Goal: Contribute content: Add original content to the website for others to see

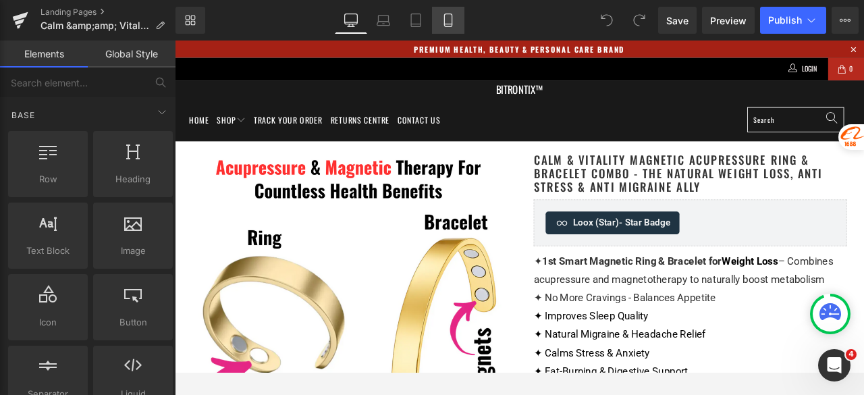
click at [446, 25] on icon at bounding box center [449, 21] width 14 height 14
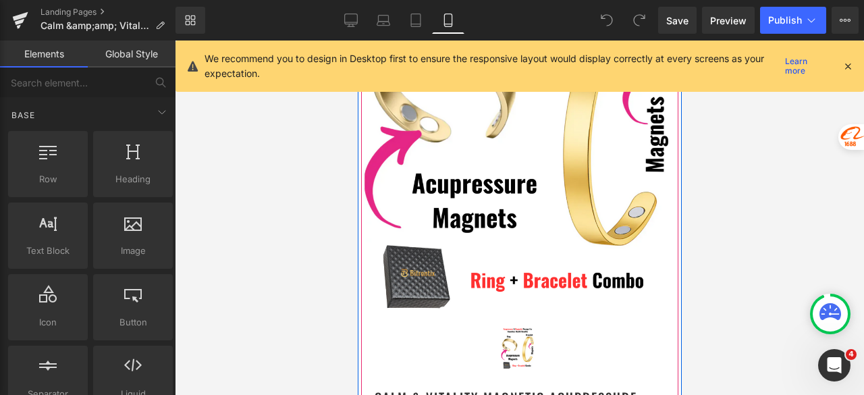
scroll to position [135, 0]
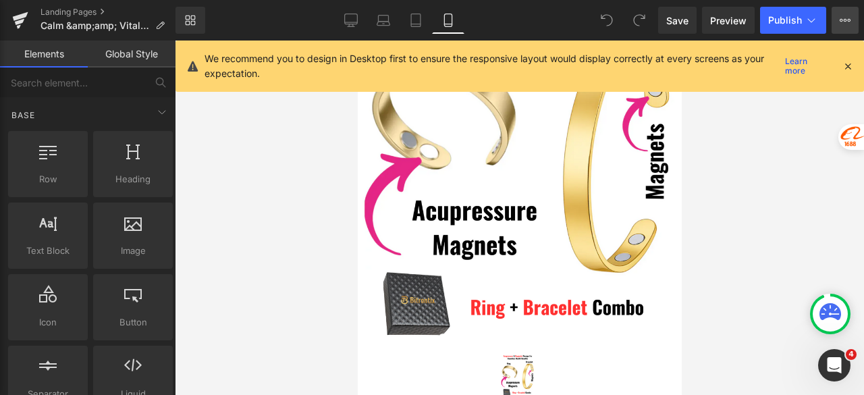
click at [853, 20] on button "View Live Page View with current Template Save Template to Library Schedule Pub…" at bounding box center [845, 20] width 27 height 27
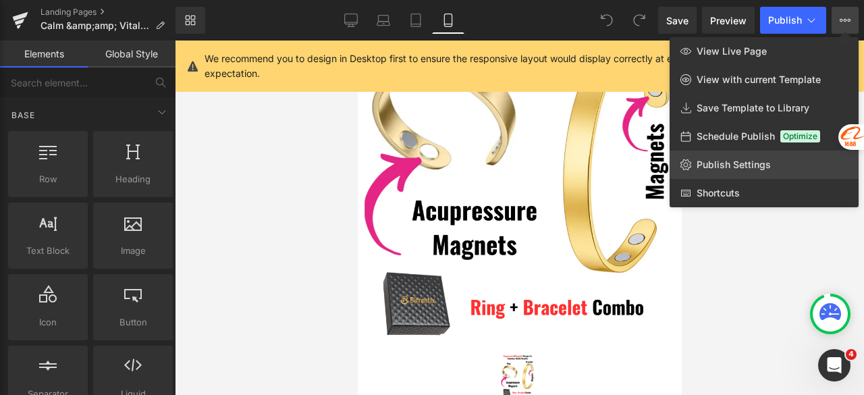
click at [767, 173] on link "Publish Settings" at bounding box center [764, 165] width 189 height 28
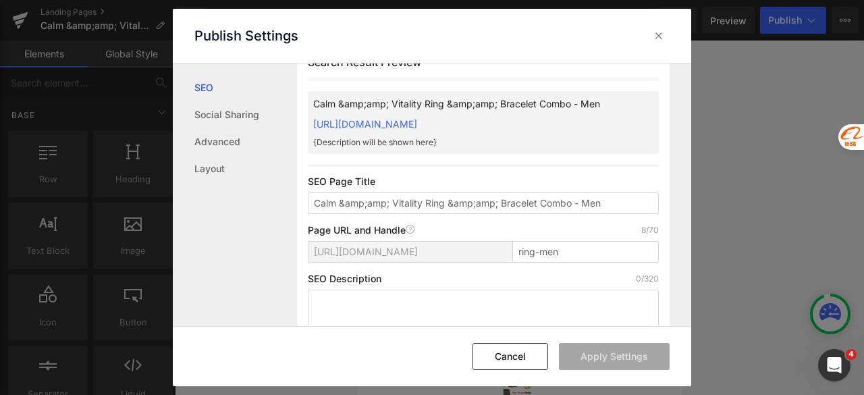
scroll to position [0, 0]
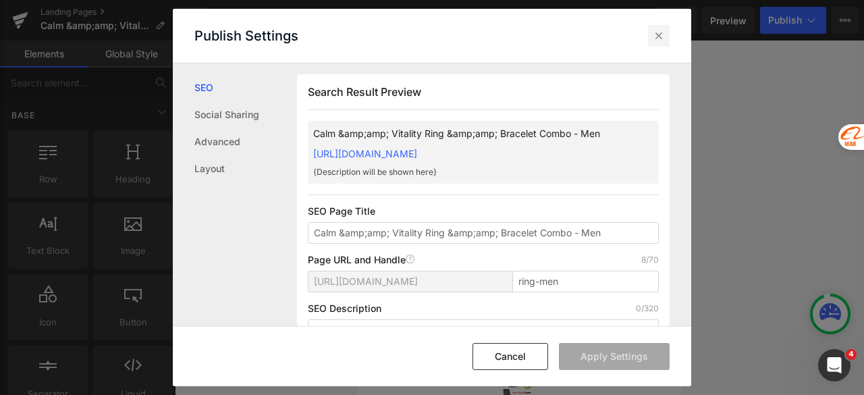
click at [659, 36] on icon at bounding box center [659, 36] width 14 height 14
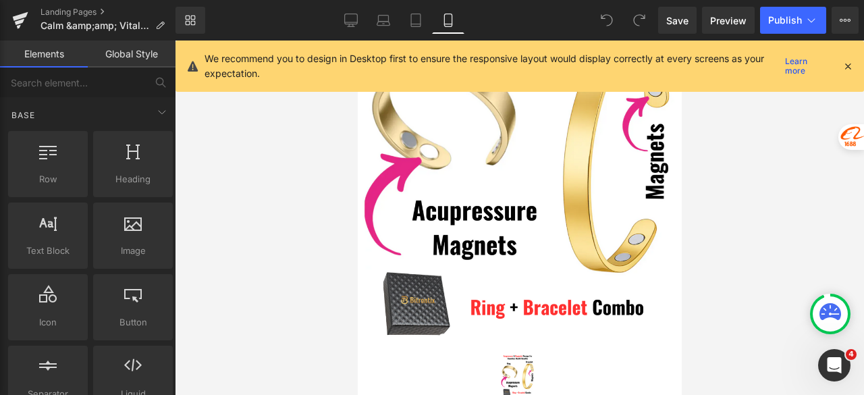
click at [851, 63] on icon at bounding box center [848, 66] width 12 height 12
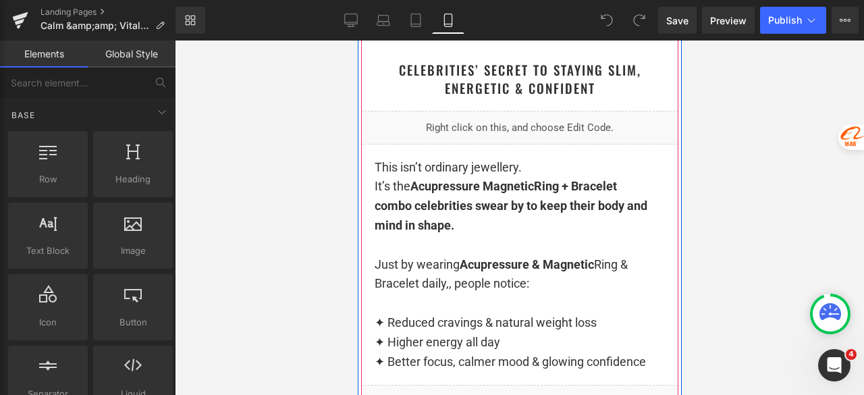
scroll to position [1148, 0]
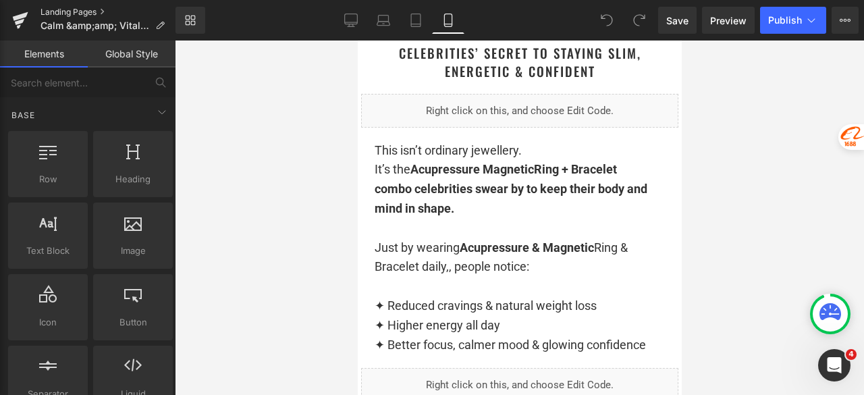
click at [73, 11] on link "Landing Pages" at bounding box center [108, 12] width 135 height 11
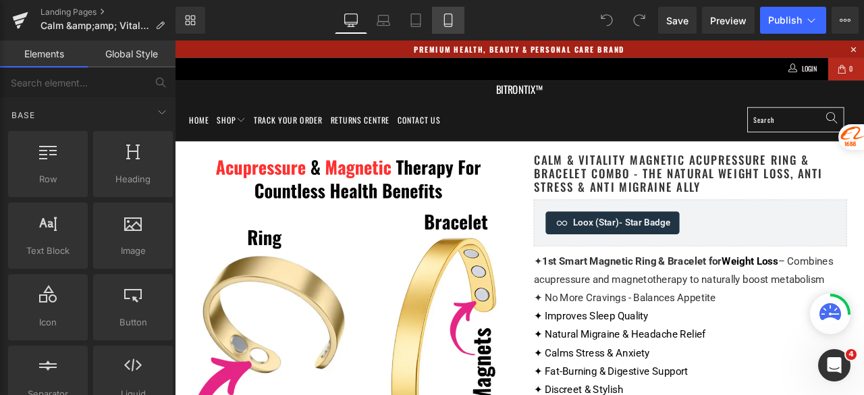
click at [448, 22] on icon at bounding box center [449, 21] width 14 height 14
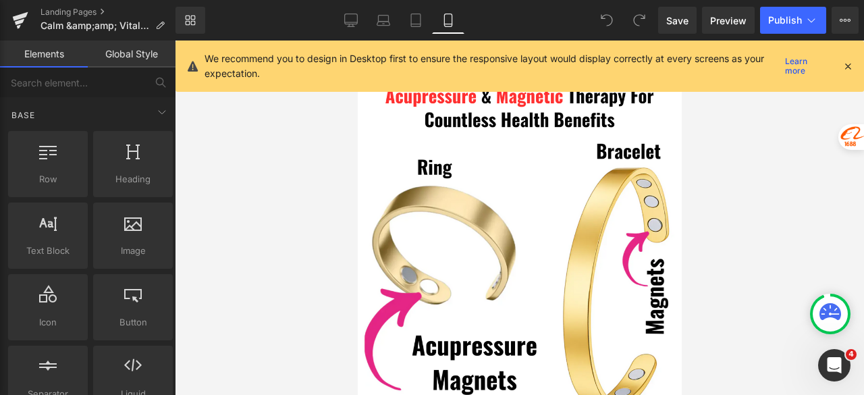
click at [845, 64] on icon at bounding box center [848, 66] width 12 height 12
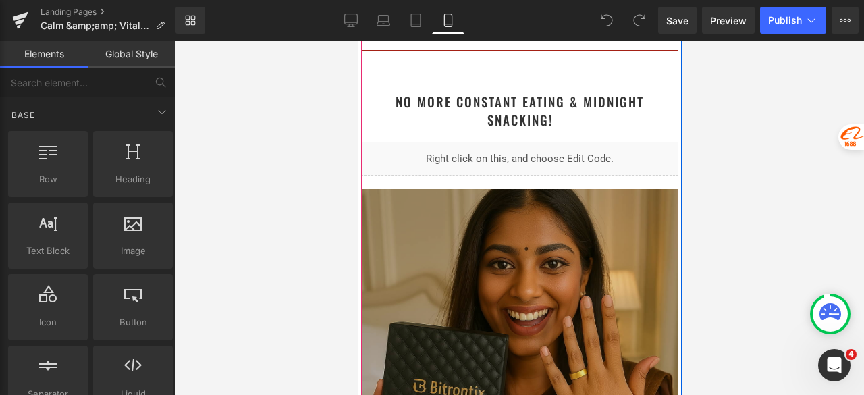
scroll to position [1890, 0]
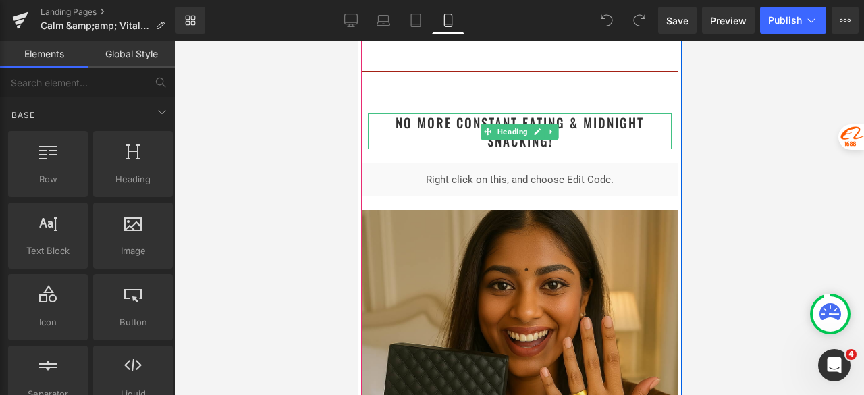
click at [593, 145] on h1 "No More Constant Eating & Midnight Snacking!" at bounding box center [519, 131] width 304 height 36
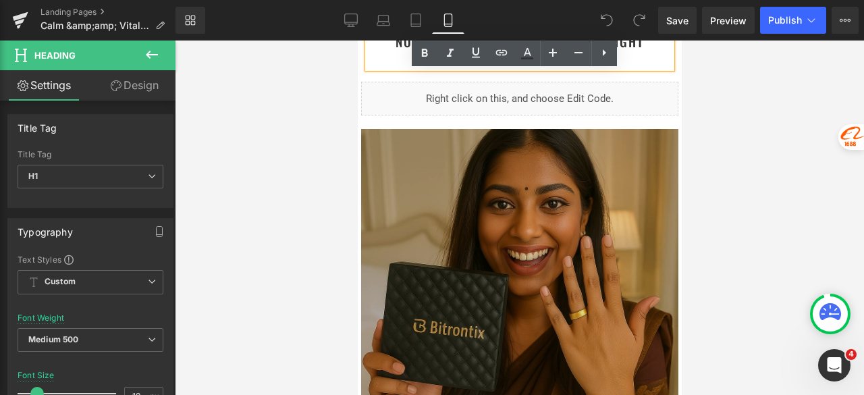
scroll to position [2025, 0]
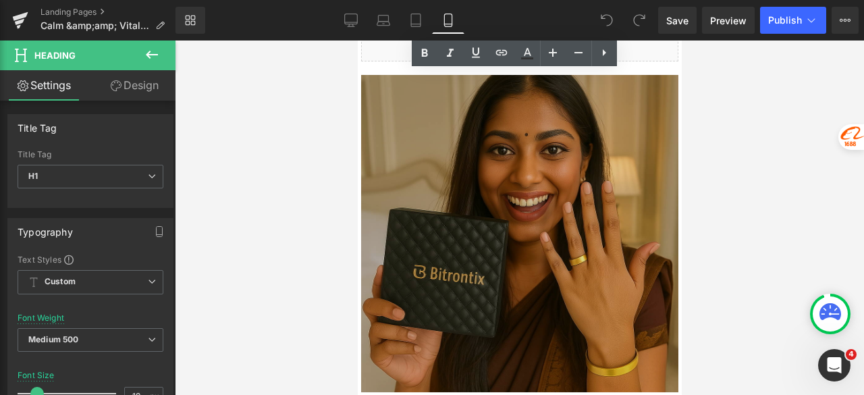
click at [489, 214] on img at bounding box center [519, 233] width 317 height 317
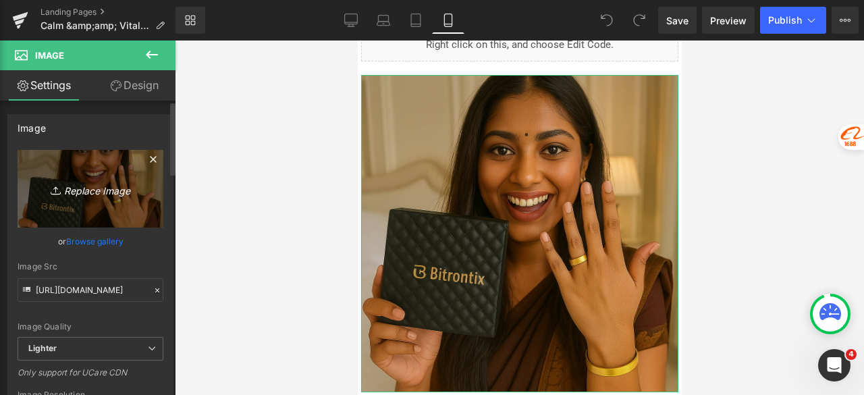
click at [78, 192] on icon "Replace Image" at bounding box center [90, 188] width 108 height 17
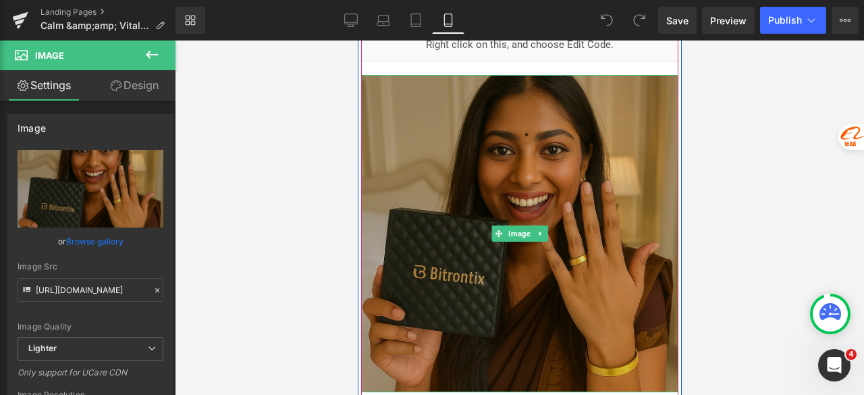
scroll to position [1890, 0]
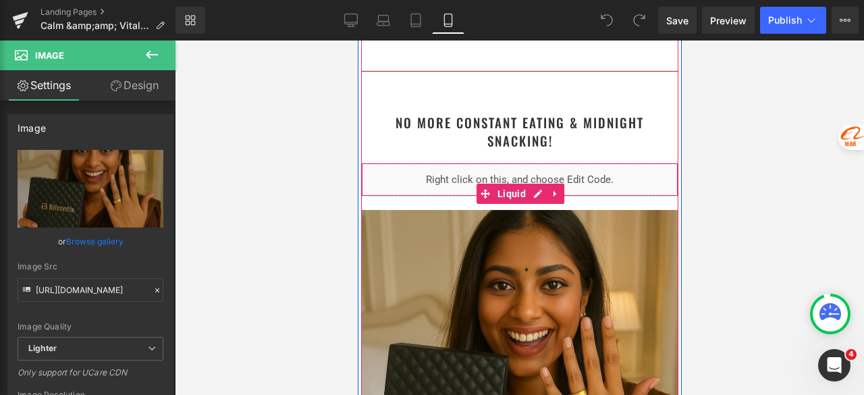
click at [529, 194] on div "Liquid" at bounding box center [519, 180] width 317 height 34
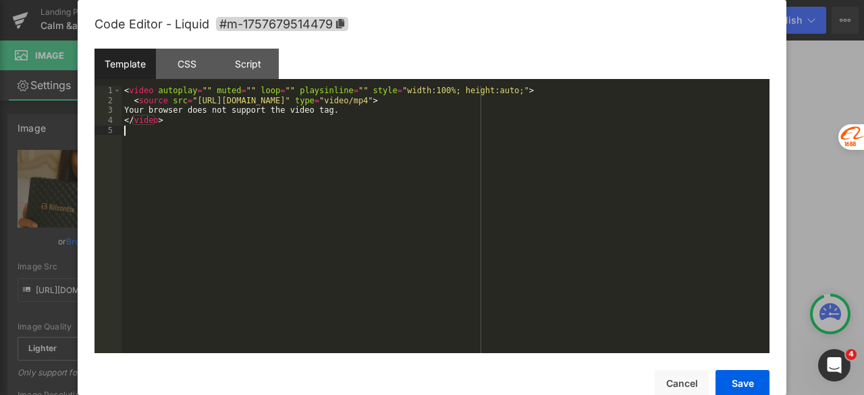
click at [415, 159] on div "< video autoplay = "" muted = "" loop = "" playsinline = "" style = "width:100%…" at bounding box center [446, 229] width 648 height 287
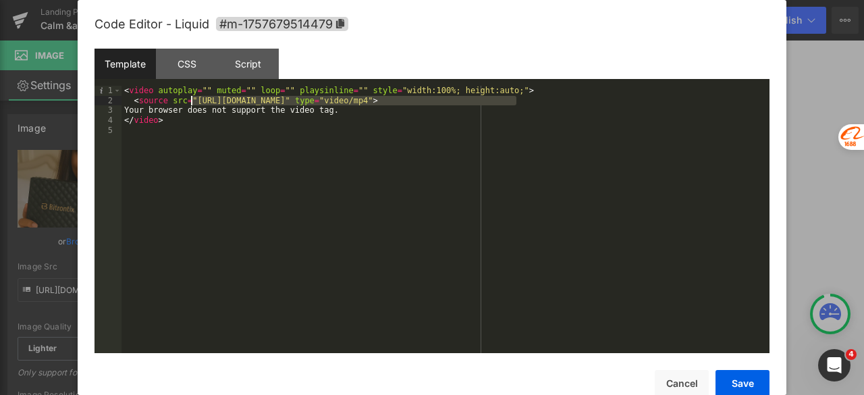
drag, startPoint x: 517, startPoint y: 100, endPoint x: 192, endPoint y: 103, distance: 325.4
click at [192, 103] on div "< video autoplay = "" muted = "" loop = "" playsinline = "" style = "width:100%…" at bounding box center [446, 229] width 648 height 287
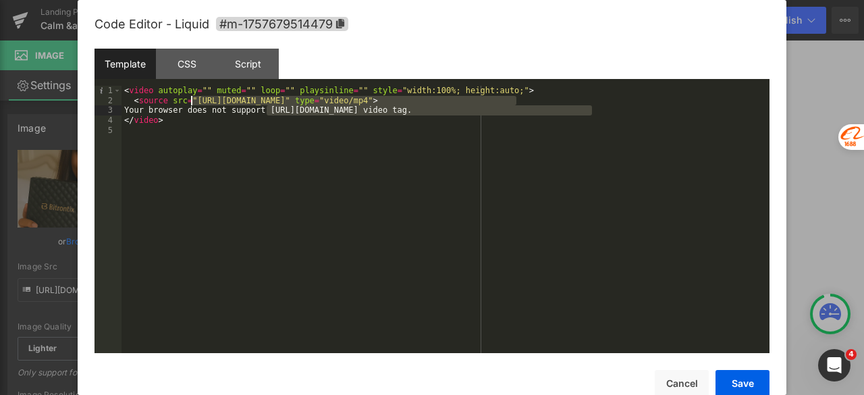
click at [268, 109] on div "< video autoplay = "" muted = "" loop = "" playsinline = "" style = "width:100%…" at bounding box center [446, 229] width 648 height 287
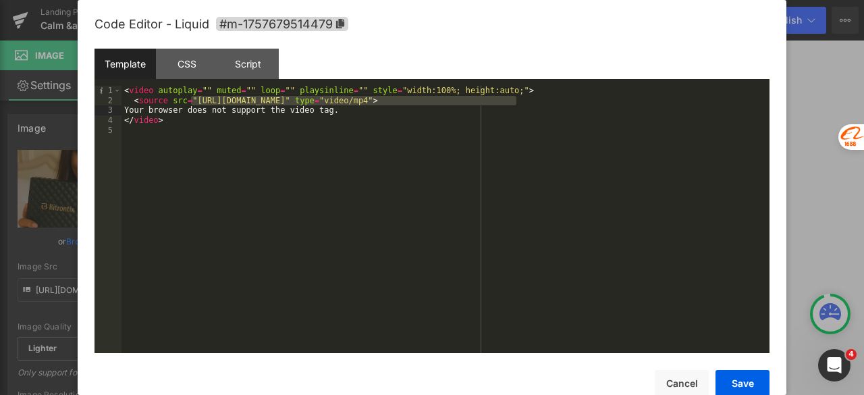
click at [402, 137] on div "< video autoplay = "" muted = "" loop = "" playsinline = "" style = "width:100%…" at bounding box center [446, 229] width 648 height 287
drag, startPoint x: 515, startPoint y: 99, endPoint x: 192, endPoint y: 100, distance: 323.4
click at [192, 100] on div "< video autoplay = "" muted = "" loop = "" playsinline = "" style = "width:100%…" at bounding box center [446, 229] width 648 height 287
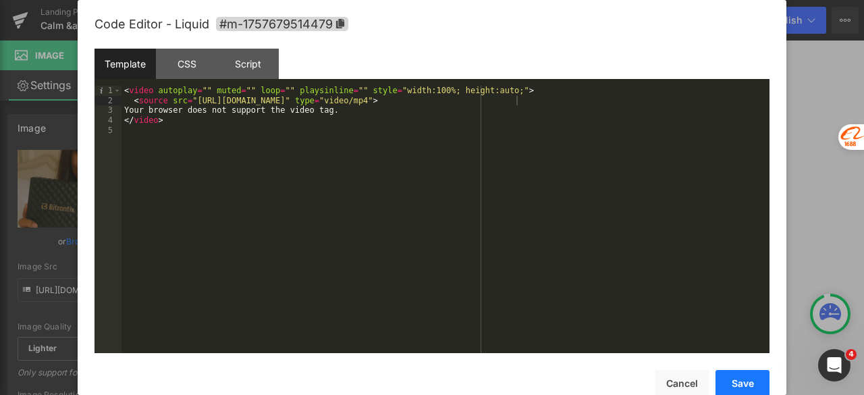
click at [745, 380] on button "Save" at bounding box center [743, 383] width 54 height 27
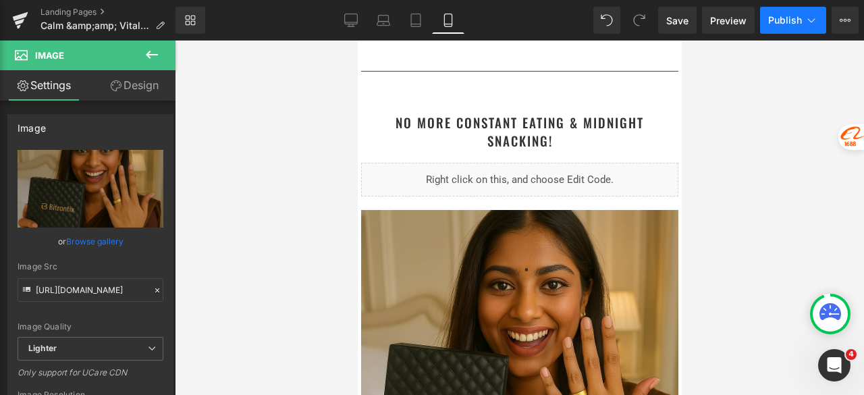
click at [782, 8] on button "Publish" at bounding box center [793, 20] width 66 height 27
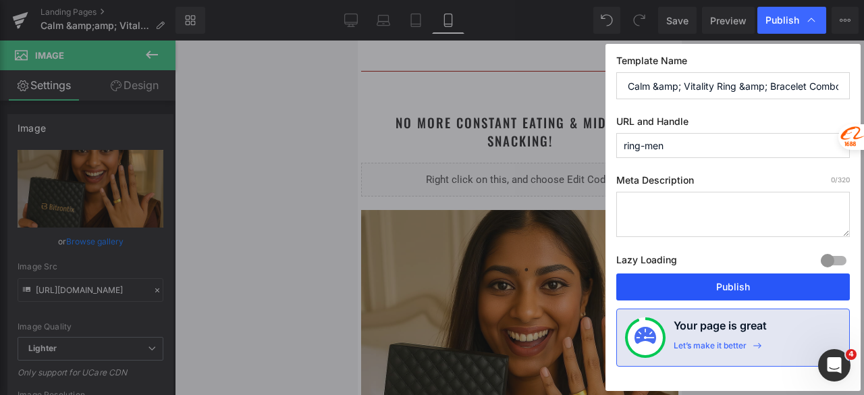
click at [697, 282] on button "Publish" at bounding box center [733, 286] width 234 height 27
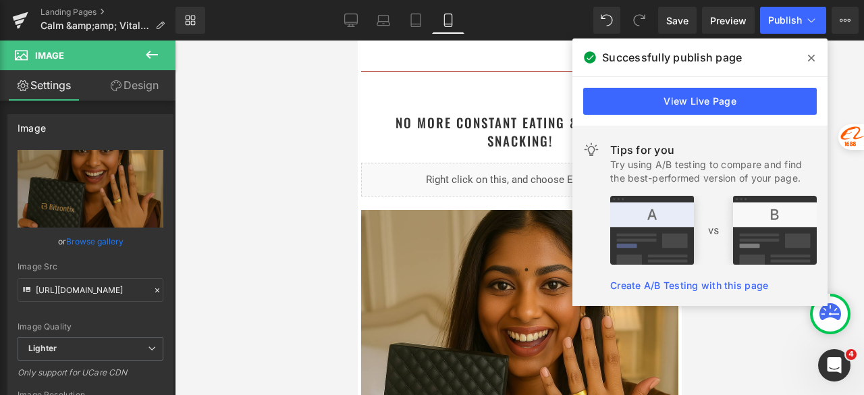
click at [814, 61] on icon at bounding box center [811, 58] width 7 height 7
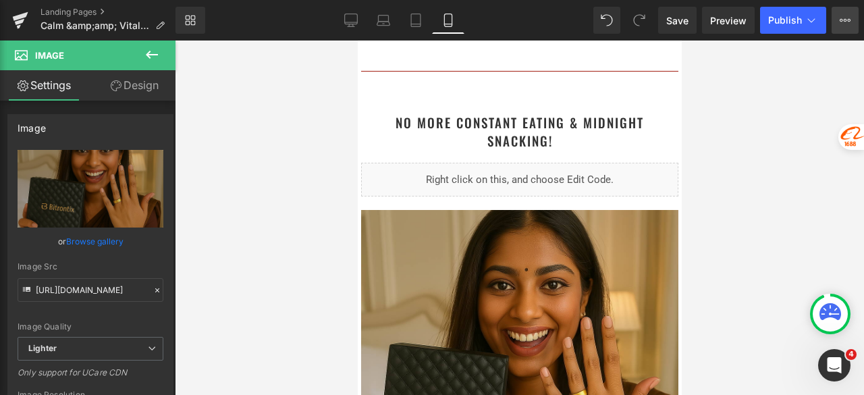
click at [841, 20] on icon at bounding box center [841, 20] width 3 height 3
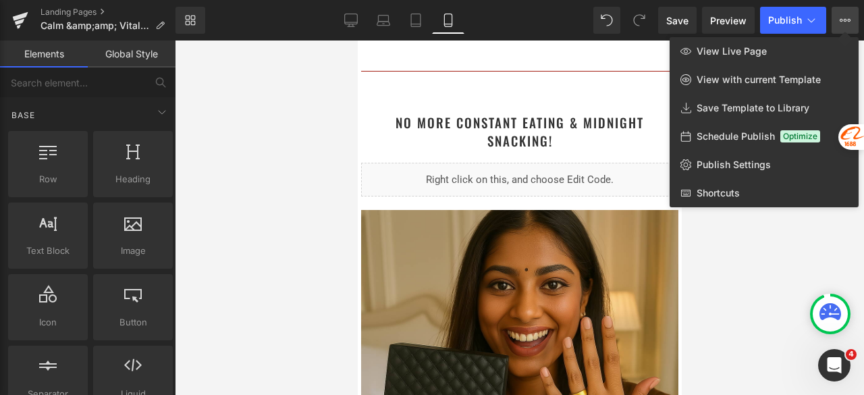
click at [273, 143] on div at bounding box center [519, 218] width 689 height 354
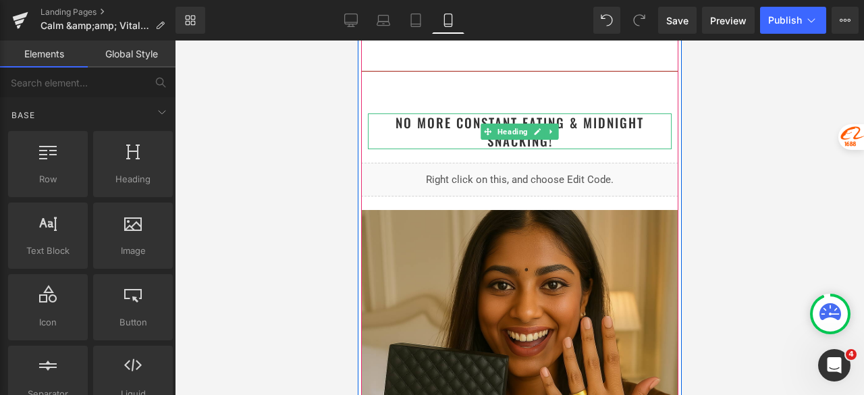
scroll to position [2025, 0]
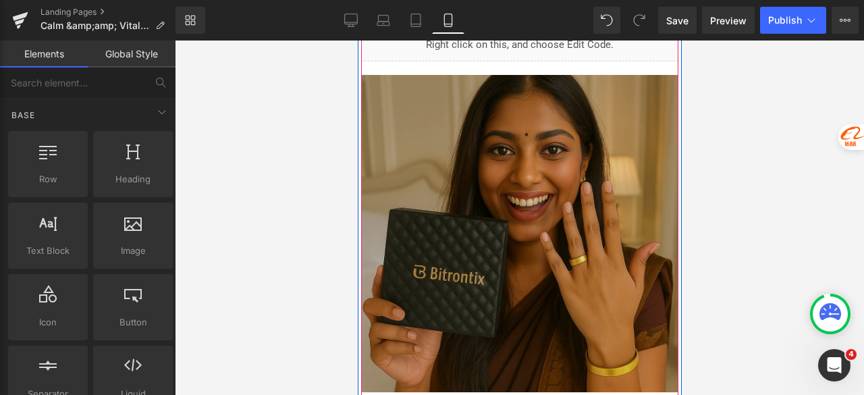
click at [456, 176] on img at bounding box center [519, 233] width 317 height 317
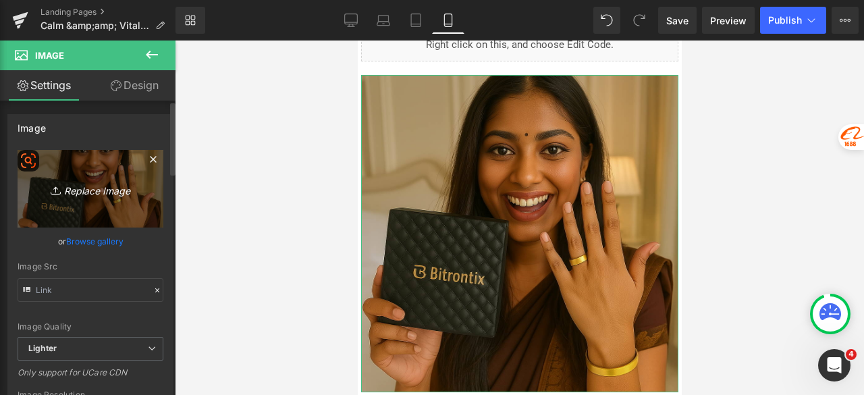
click at [93, 186] on icon "Replace Image" at bounding box center [90, 188] width 108 height 17
type input "C:\fakepath\ab342ac7-28e8-4d0d-8ecc-1678069efa06.png"
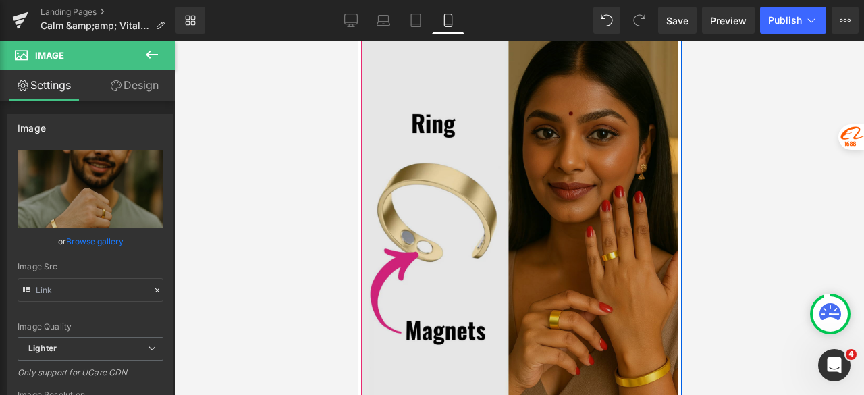
scroll to position [2971, 0]
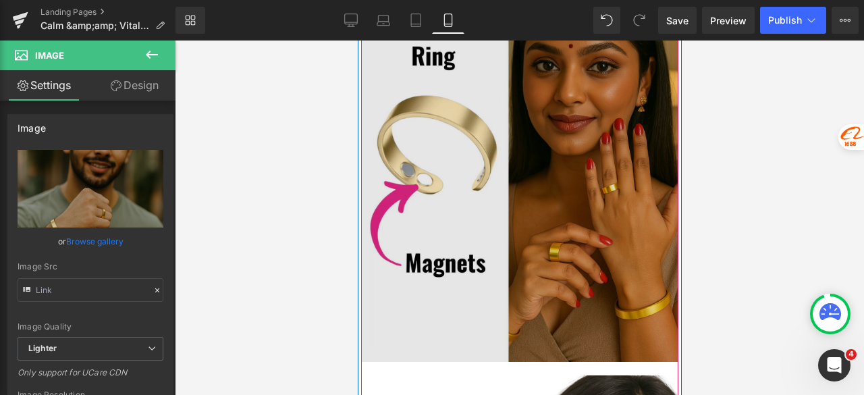
click at [469, 214] on img at bounding box center [519, 164] width 317 height 397
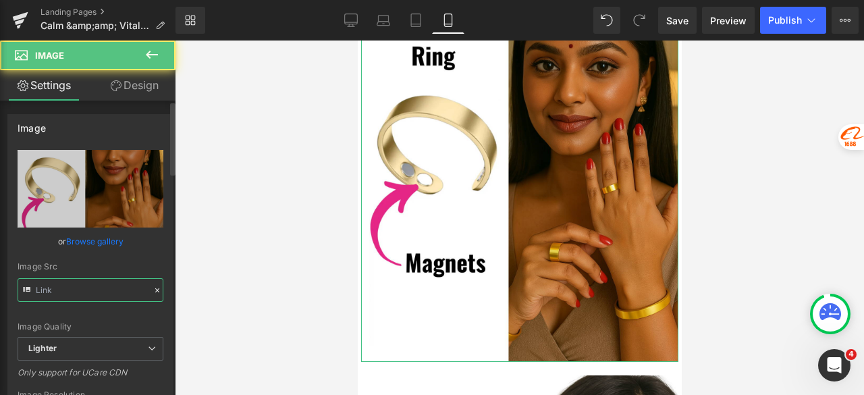
click at [104, 291] on input "text" at bounding box center [91, 290] width 146 height 24
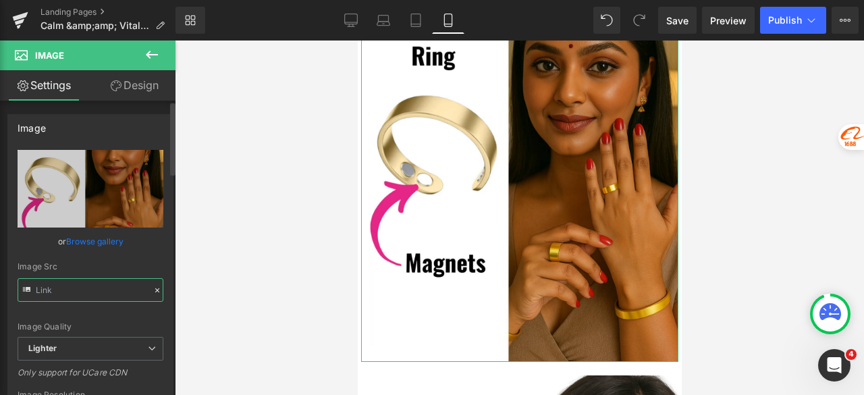
type input "https://ucarecdn.com/f4247d4c-346a-467d-8cea-7190872b930c/-/format/auto/-/previ…"
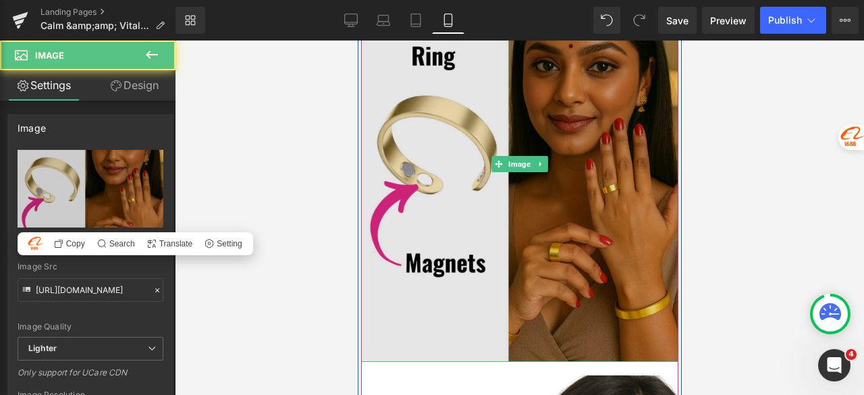
click at [510, 174] on img at bounding box center [519, 164] width 317 height 397
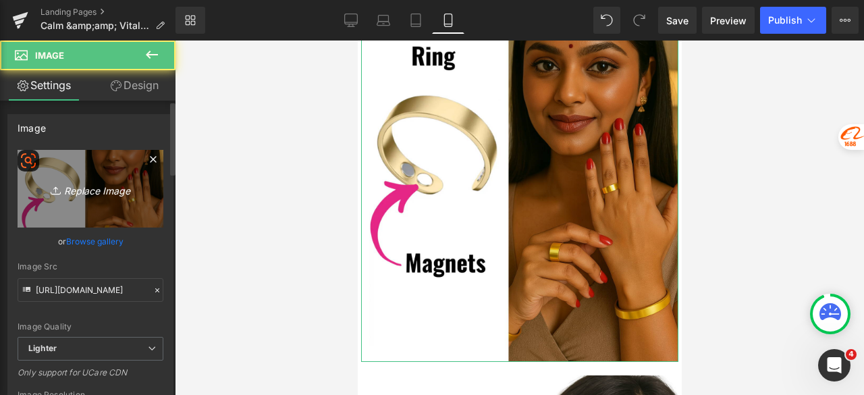
click at [56, 174] on link "Replace Image" at bounding box center [91, 189] width 146 height 78
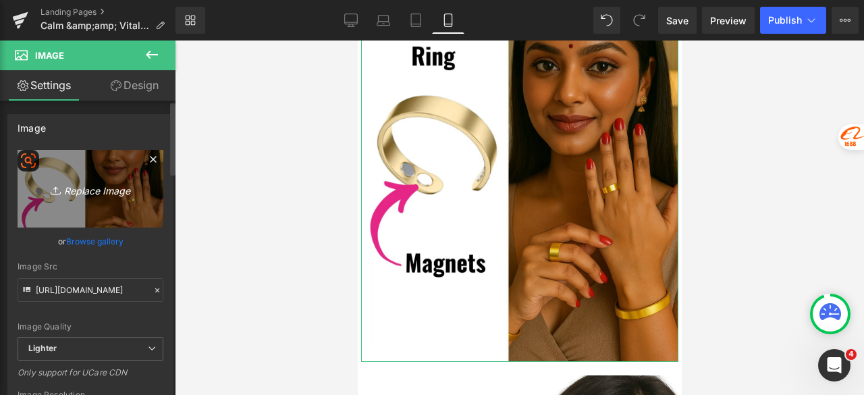
type input "C:\fakepath\Untitled design (27).png"
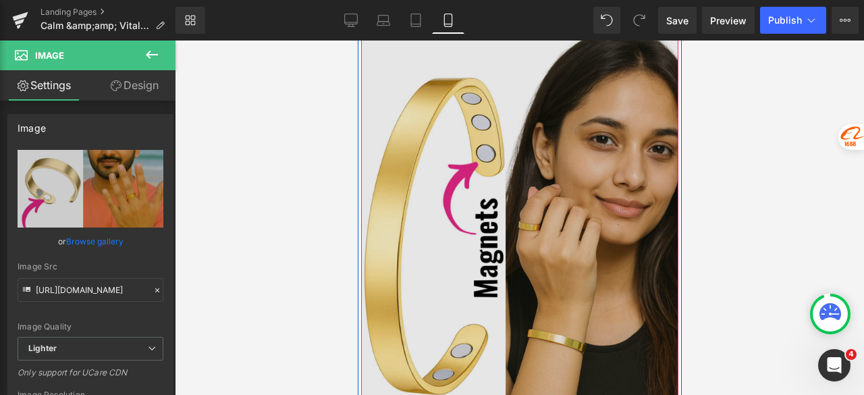
scroll to position [3376, 0]
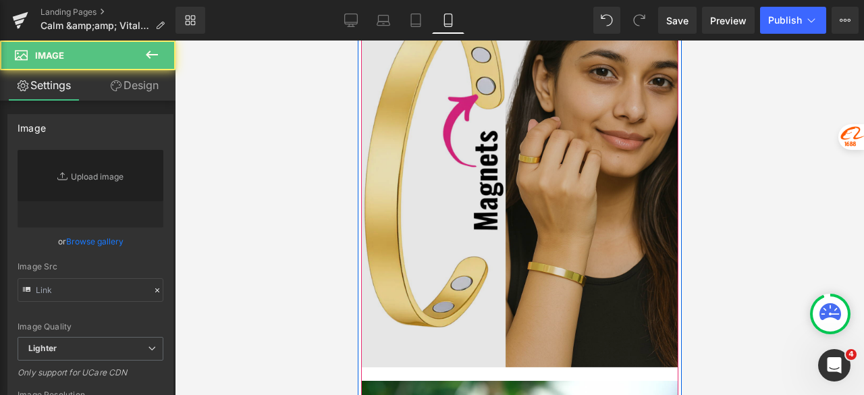
click at [486, 165] on div "Image" at bounding box center [519, 168] width 317 height 397
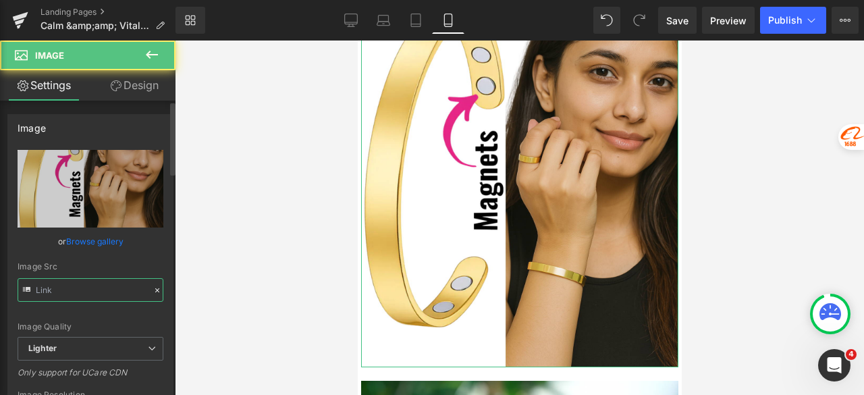
click at [112, 295] on input "text" at bounding box center [91, 290] width 146 height 24
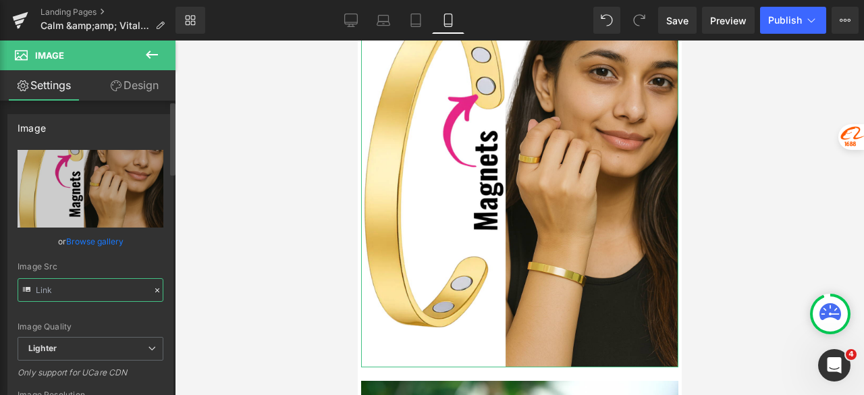
type input "https://ucarecdn.com/c53cd179-0e2f-49c1-9038-1c8c48ec622c/-/format/auto/-/previ…"
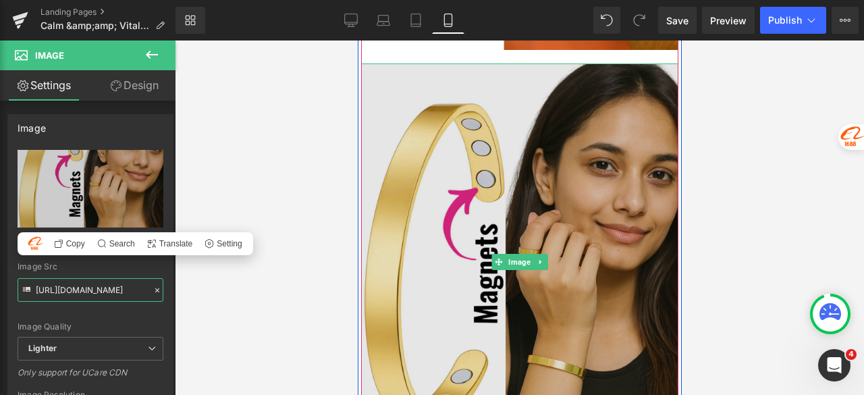
scroll to position [3308, 0]
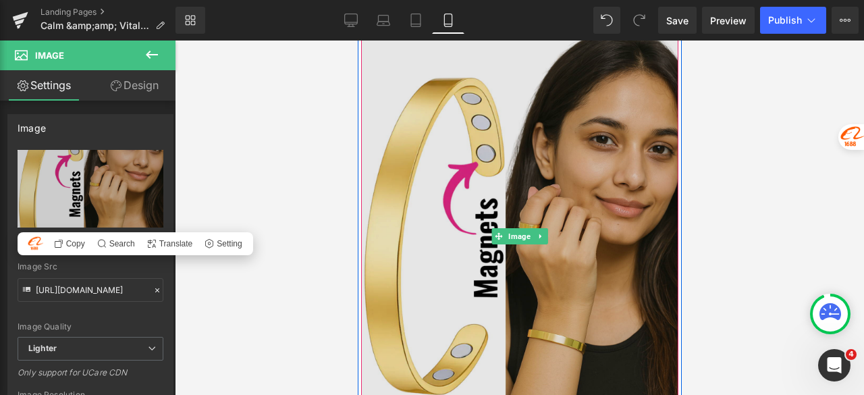
click at [454, 161] on img at bounding box center [519, 236] width 317 height 397
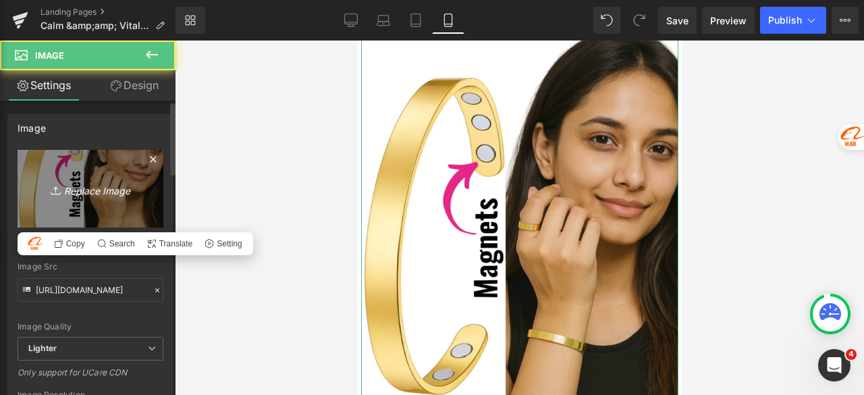
click at [91, 195] on icon "Replace Image" at bounding box center [90, 188] width 108 height 17
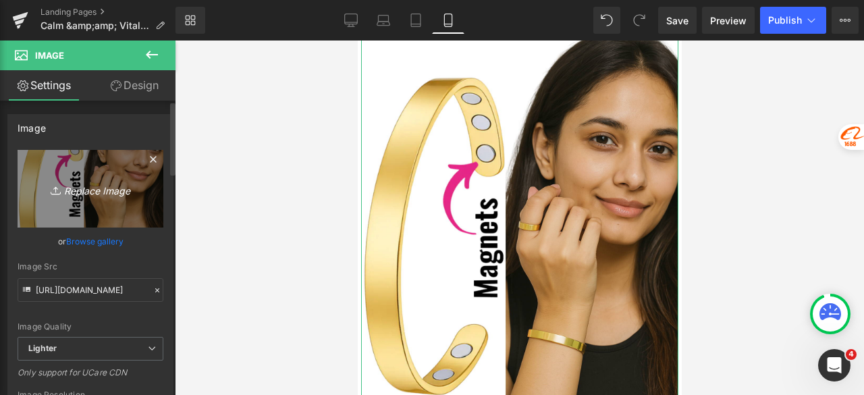
type input "C:\fakepath\Untitled design (28).png"
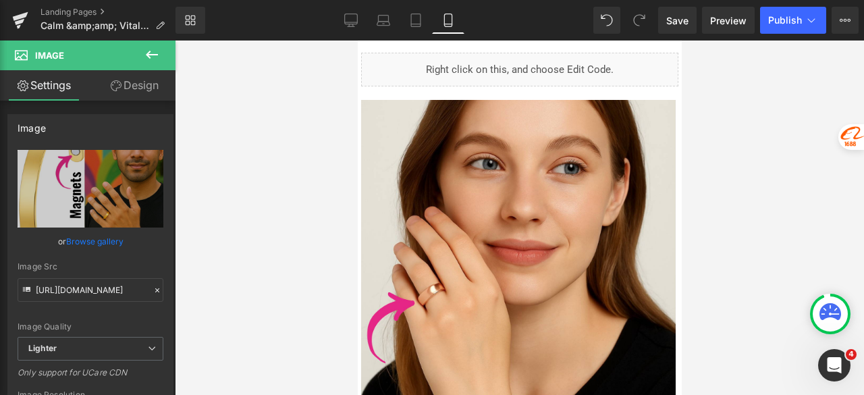
scroll to position [4456, 0]
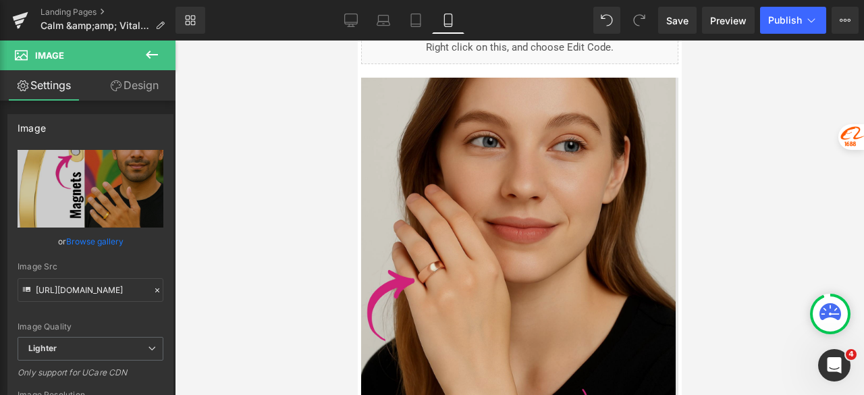
click at [424, 184] on img at bounding box center [519, 276] width 317 height 397
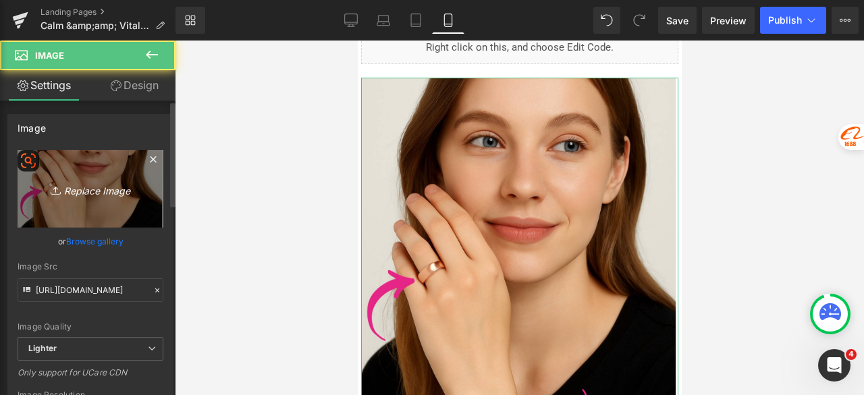
click at [74, 194] on icon "Replace Image" at bounding box center [90, 188] width 108 height 17
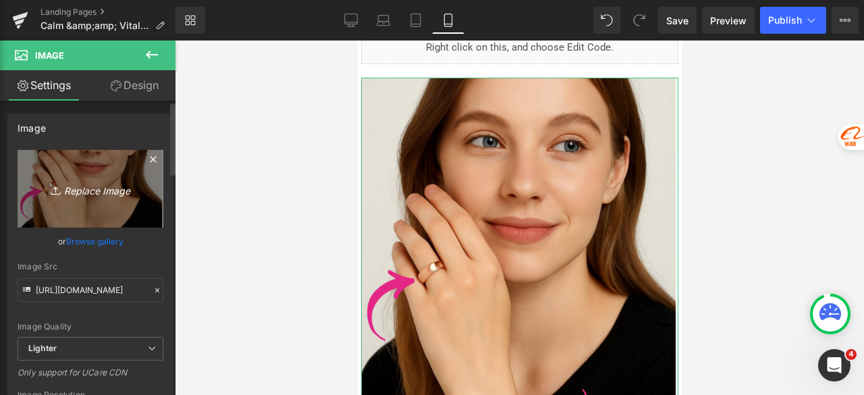
type input "C:\fakepath\c843c5a8-44e8-4ef6-8c6f-a34e9ce9123a.png"
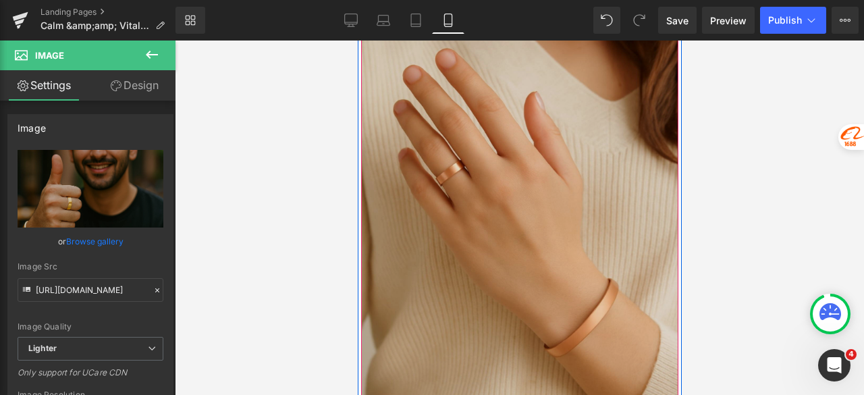
scroll to position [5334, 0]
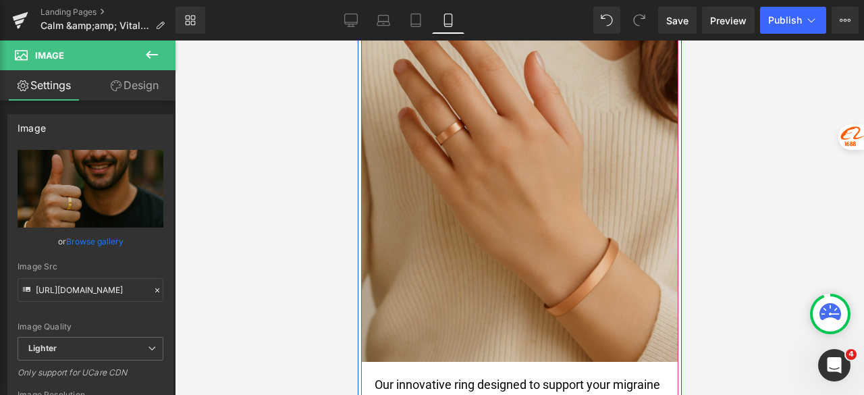
click at [476, 181] on img at bounding box center [519, 163] width 317 height 397
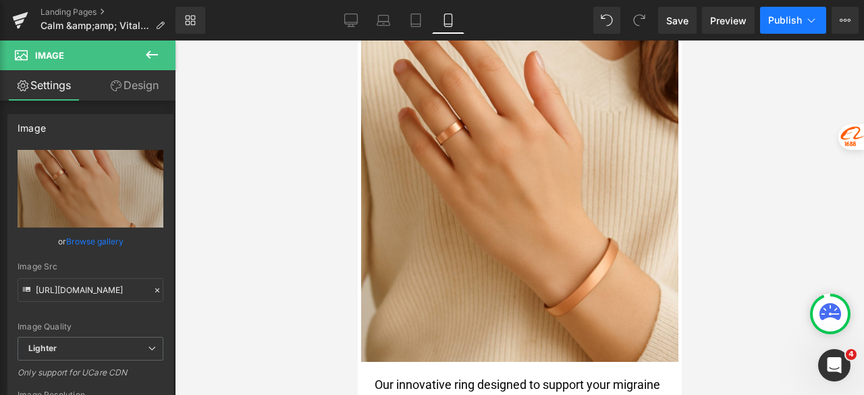
click at [778, 15] on span "Publish" at bounding box center [785, 20] width 34 height 11
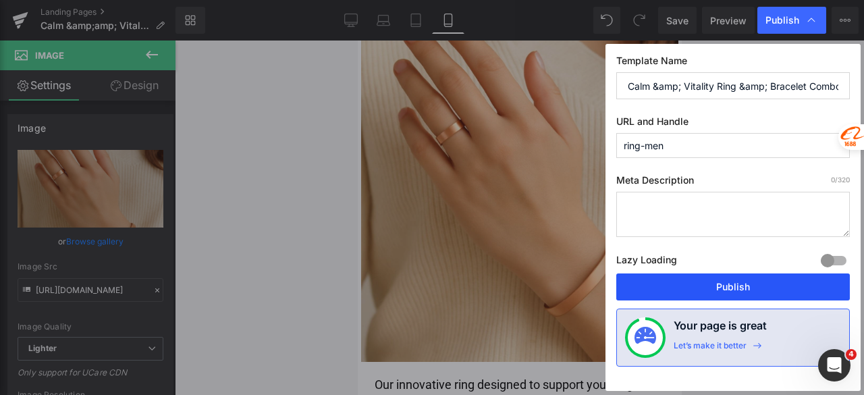
click at [696, 284] on button "Publish" at bounding box center [733, 286] width 234 height 27
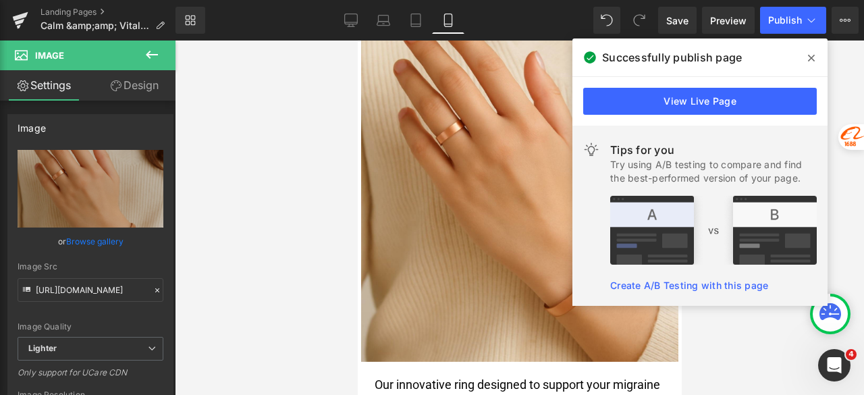
click at [817, 58] on span at bounding box center [812, 58] width 22 height 22
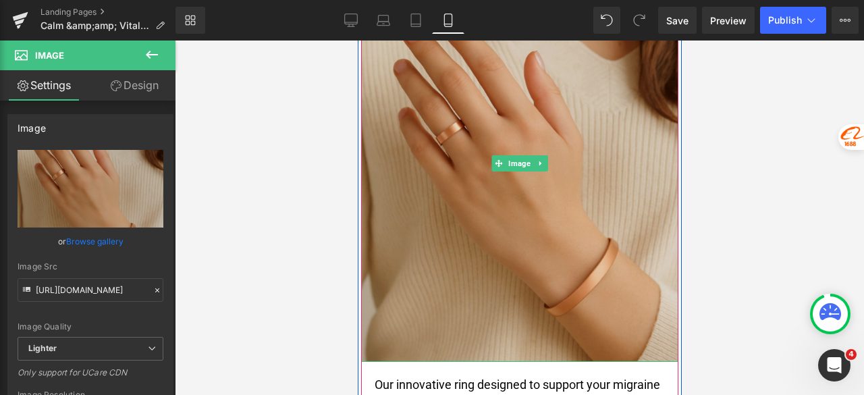
click at [543, 123] on img at bounding box center [519, 163] width 317 height 397
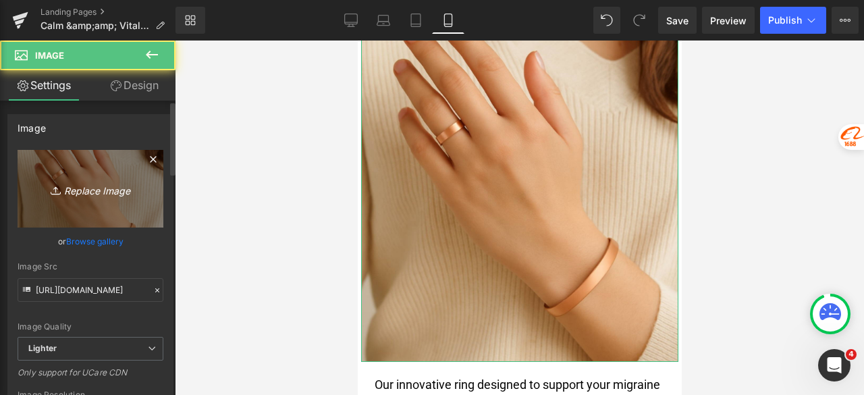
click at [90, 198] on link "Replace Image" at bounding box center [91, 189] width 146 height 78
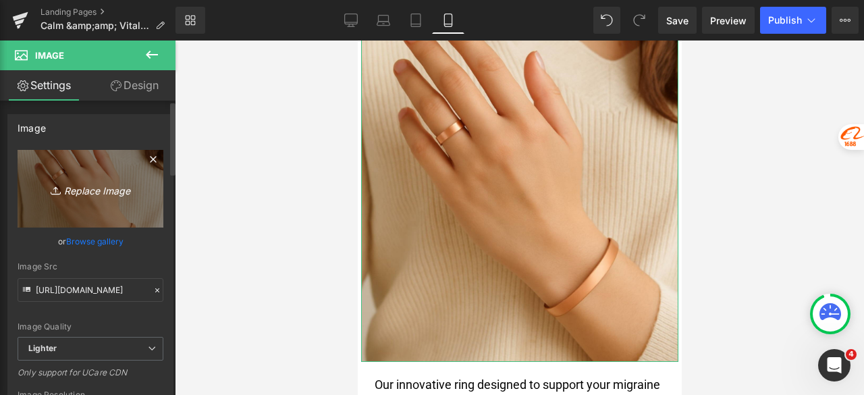
type input "C:\fakepath\06f7bade-128d-4326-a208-0a86e67e46a7 (1).png"
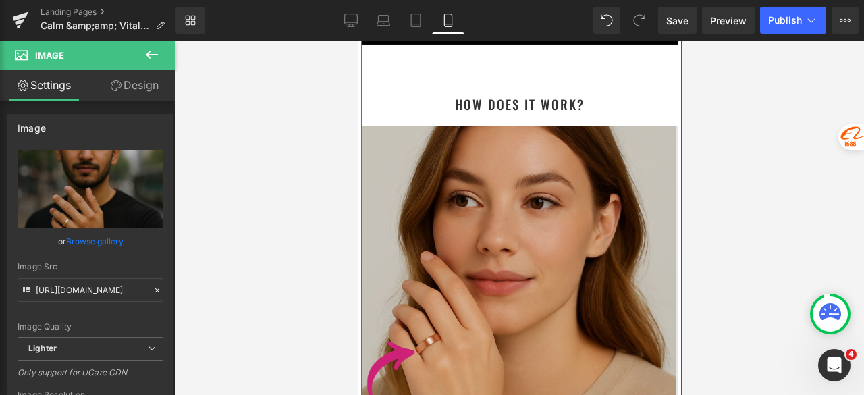
scroll to position [6751, 0]
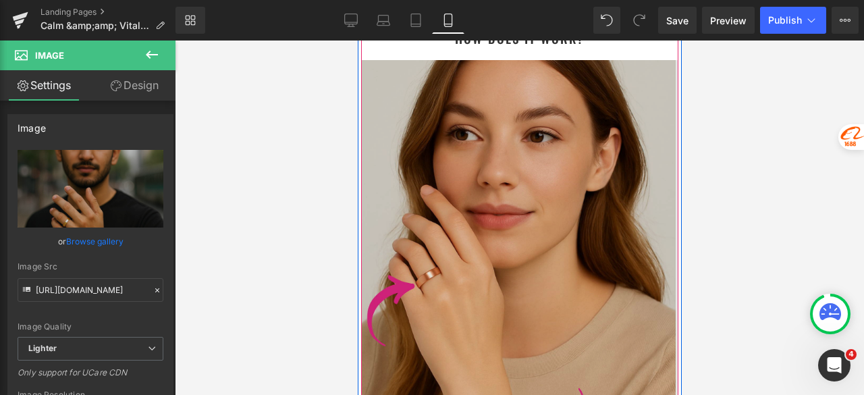
click at [472, 176] on img at bounding box center [519, 258] width 317 height 397
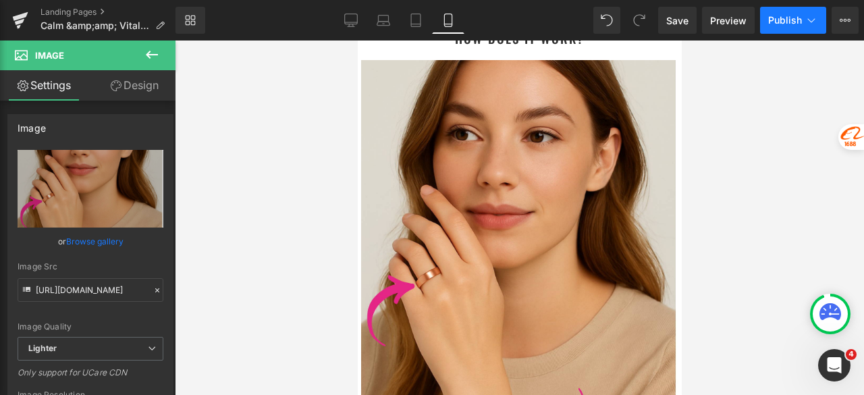
click at [767, 20] on button "Publish" at bounding box center [793, 20] width 66 height 27
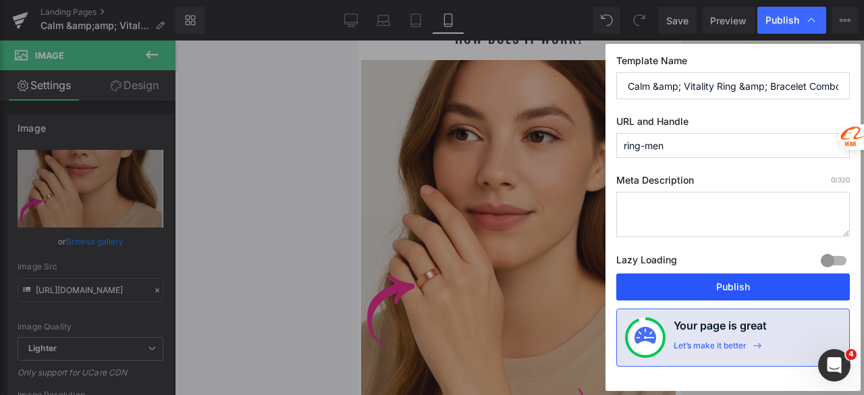
click at [683, 280] on button "Publish" at bounding box center [733, 286] width 234 height 27
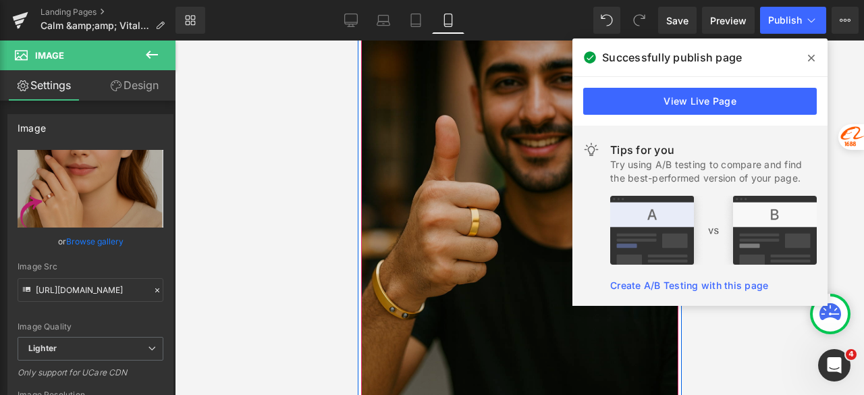
scroll to position [4591, 0]
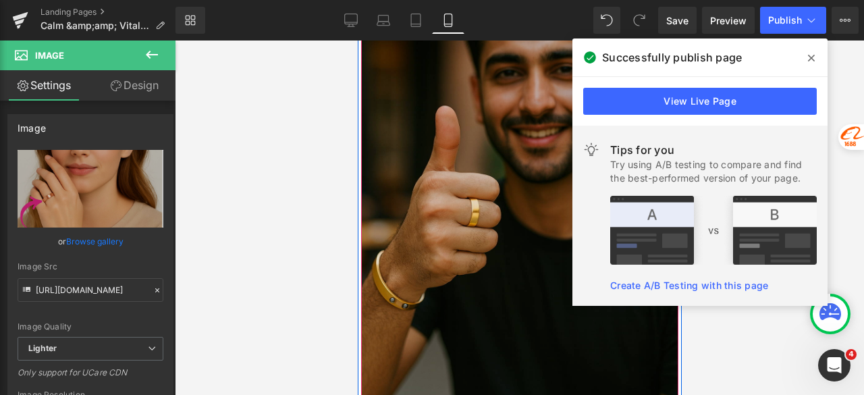
click at [475, 132] on img at bounding box center [519, 181] width 317 height 476
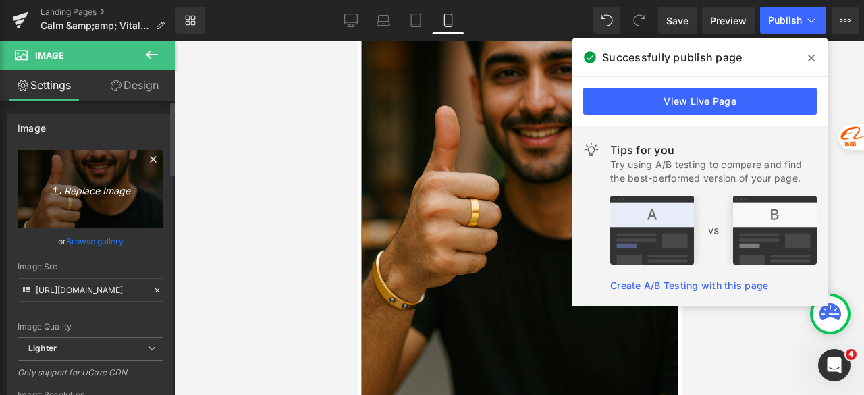
click at [54, 195] on icon at bounding box center [58, 191] width 14 height 14
type input "C:\fakepath\Untitled design (29).png"
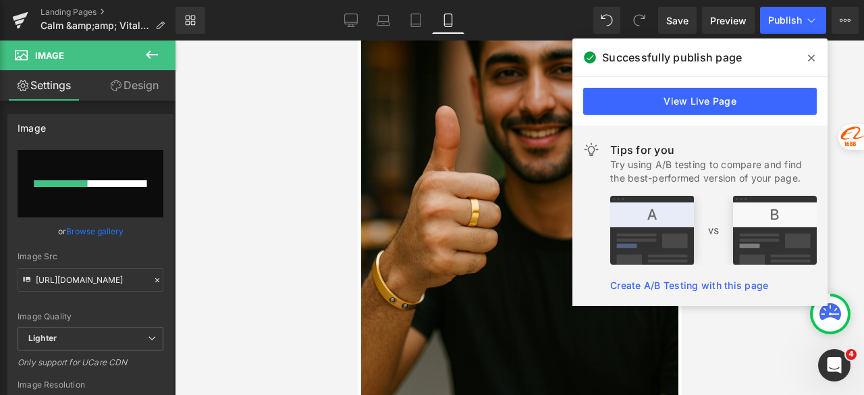
click at [814, 58] on icon at bounding box center [811, 58] width 7 height 11
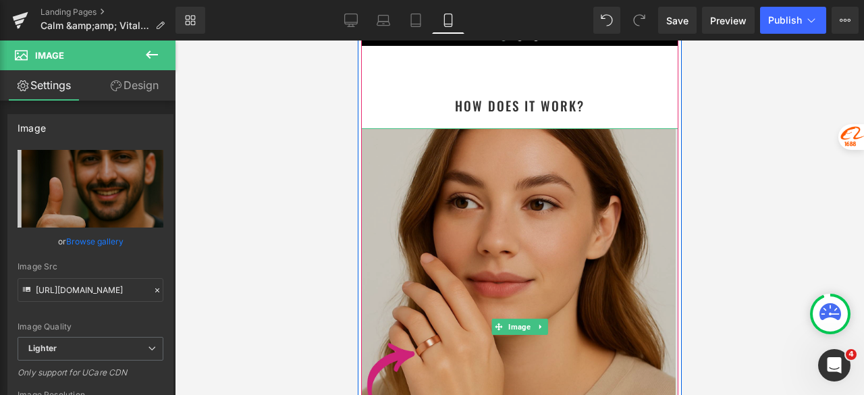
scroll to position [6672, 0]
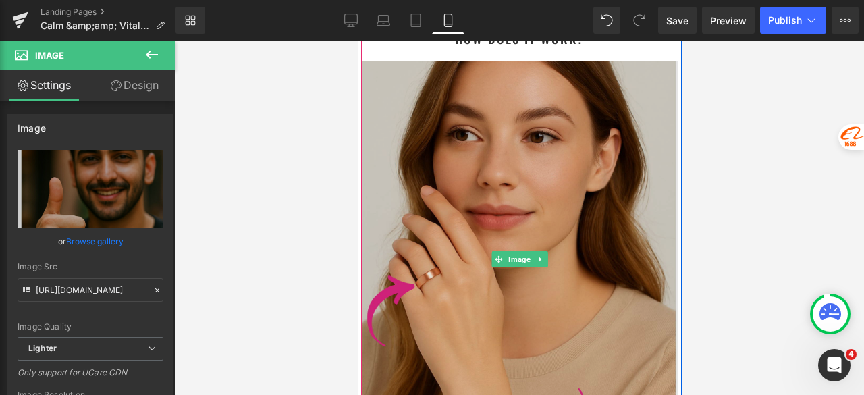
click at [481, 183] on img at bounding box center [519, 259] width 317 height 397
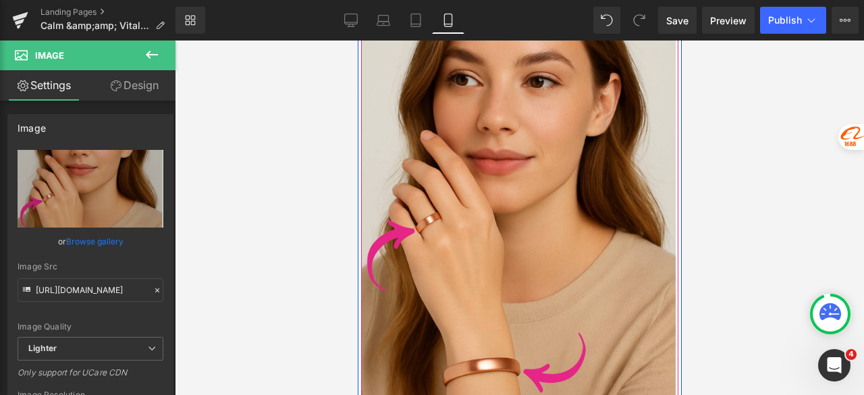
scroll to position [6739, 0]
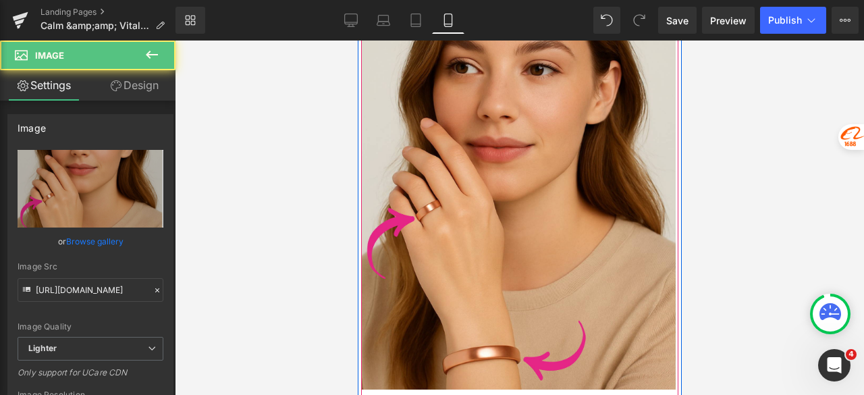
click at [521, 151] on div "Image" at bounding box center [519, 191] width 317 height 397
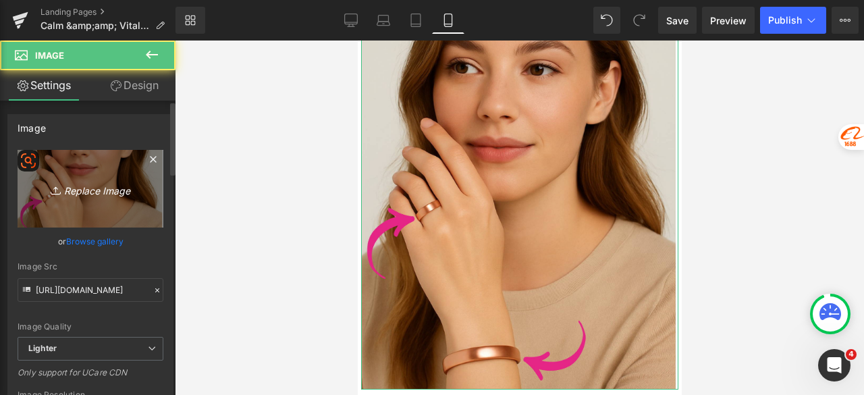
click at [80, 199] on link "Replace Image" at bounding box center [91, 189] width 146 height 78
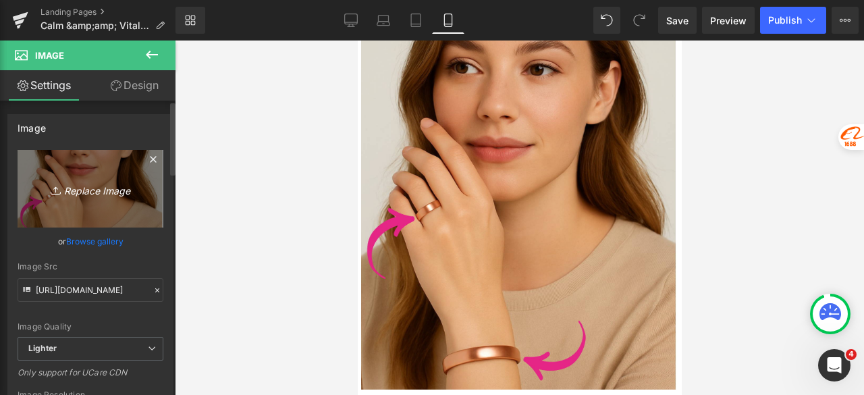
click at [92, 246] on img at bounding box center [432, 246] width 864 height 0
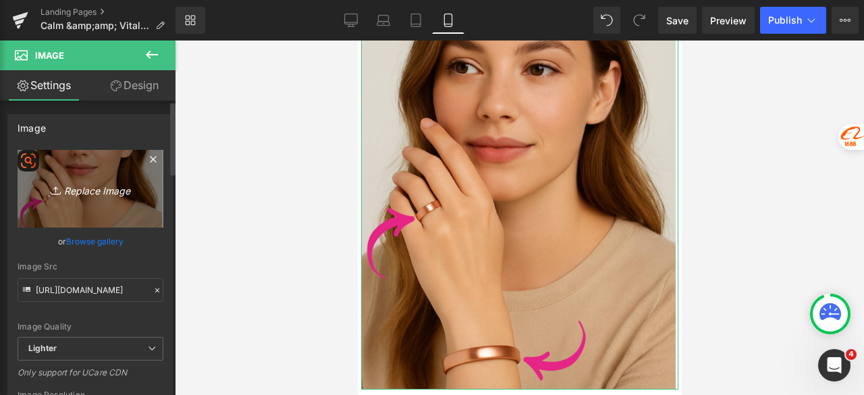
click at [68, 207] on link "Replace Image" at bounding box center [91, 189] width 146 height 78
click at [73, 201] on link "Replace Image" at bounding box center [91, 189] width 146 height 78
type input "C:\fakepath\cfb92491-a791-432d-953a-0a58632a8863 (1).png"
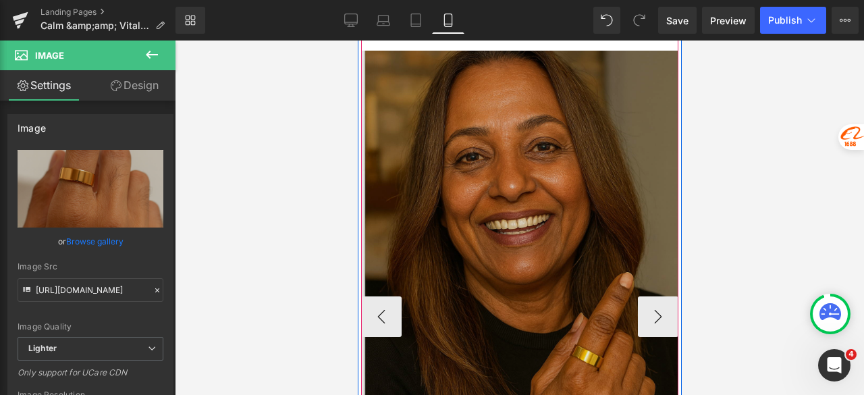
scroll to position [7887, 0]
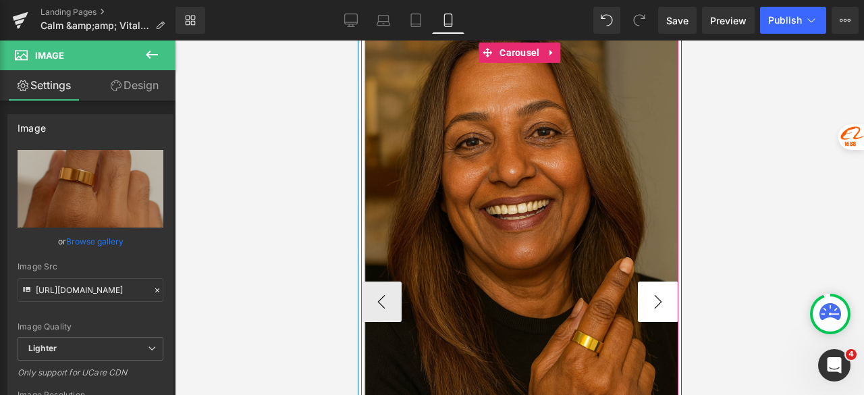
click at [647, 282] on button "›" at bounding box center [657, 302] width 41 height 41
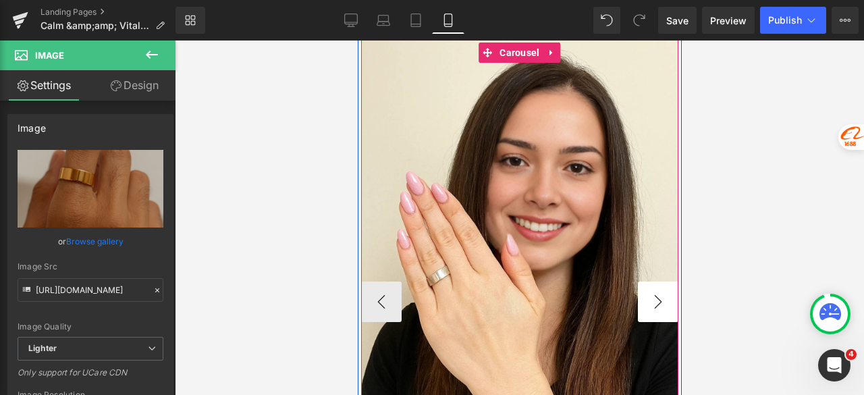
click at [647, 282] on button "›" at bounding box center [657, 302] width 41 height 41
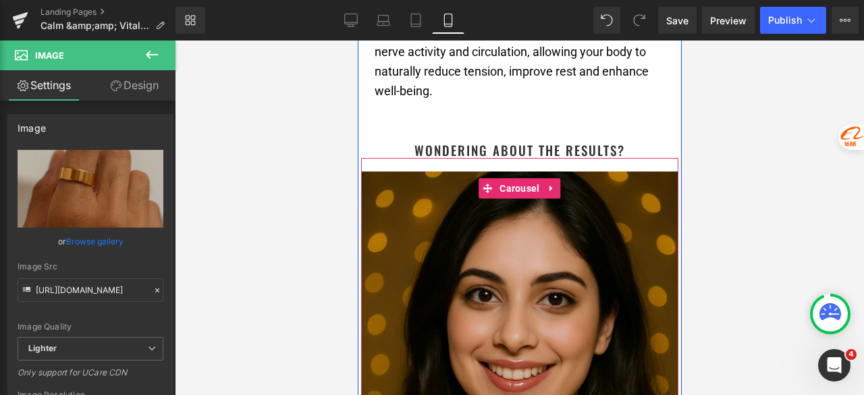
scroll to position [7684, 0]
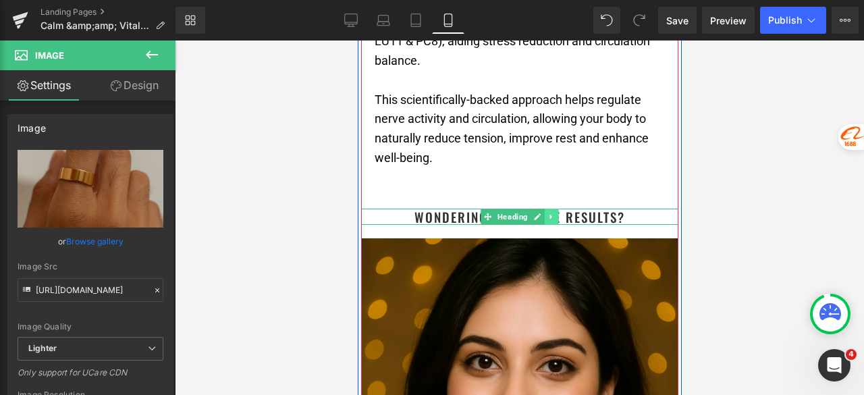
click at [548, 213] on icon at bounding box center [551, 217] width 7 height 8
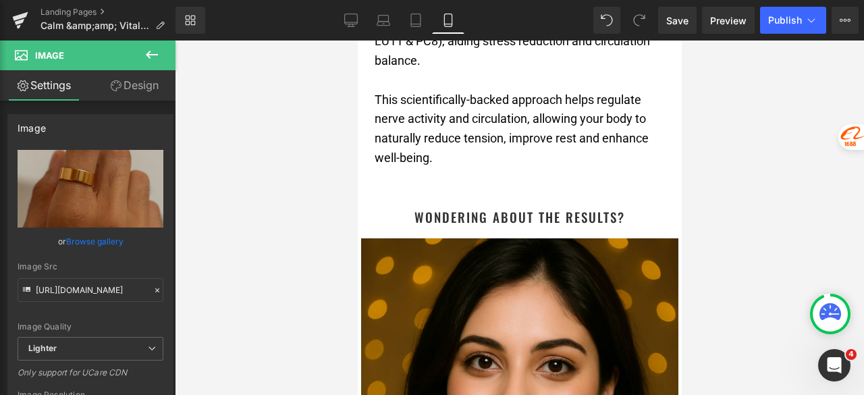
click at [768, 180] on div at bounding box center [519, 218] width 689 height 354
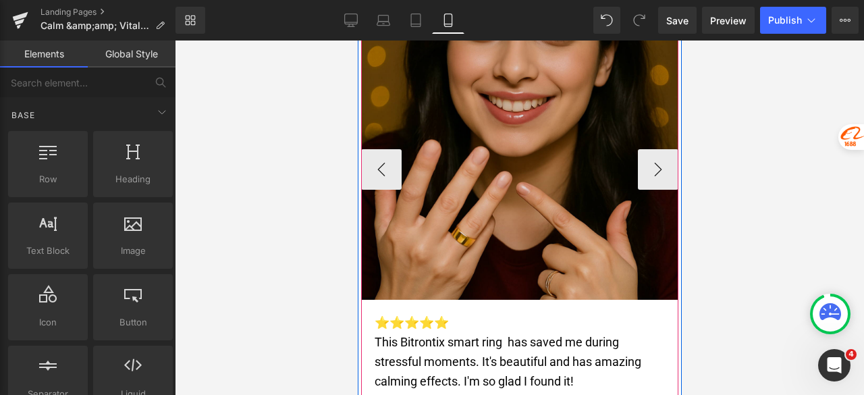
scroll to position [8022, 0]
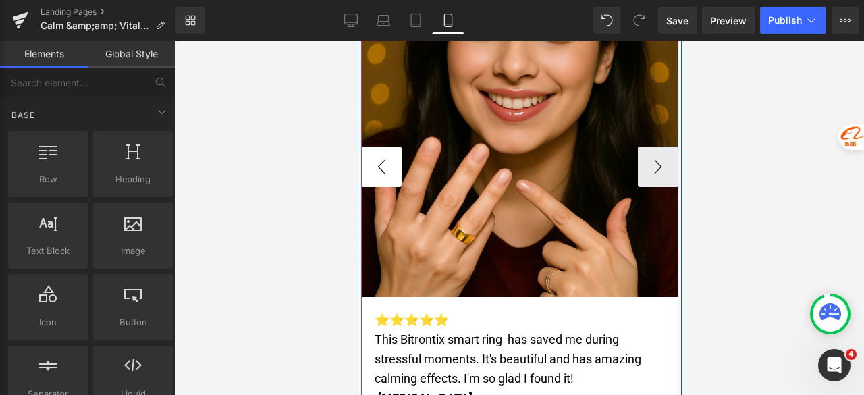
click at [378, 147] on button "‹" at bounding box center [381, 167] width 41 height 41
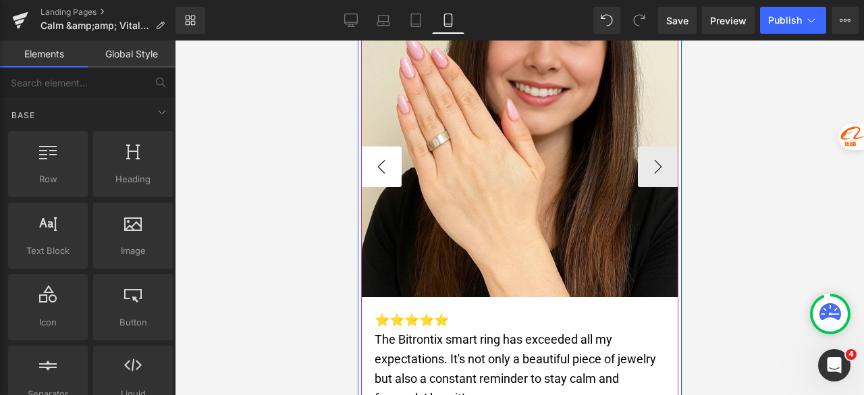
click at [378, 147] on button "‹" at bounding box center [381, 167] width 41 height 41
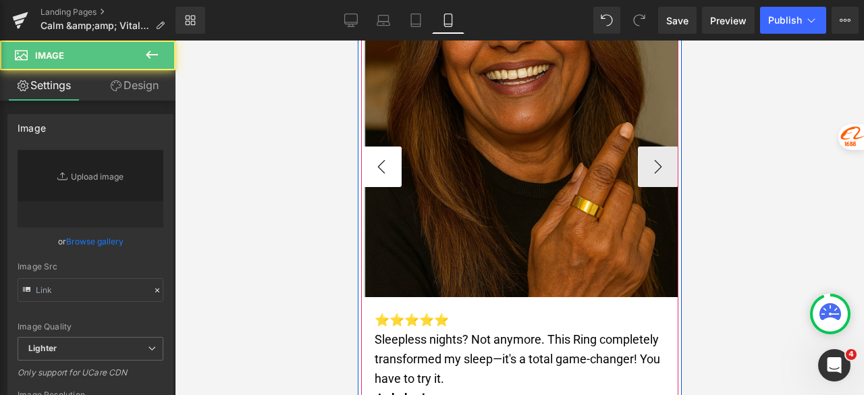
click at [378, 138] on img at bounding box center [519, 99] width 317 height 397
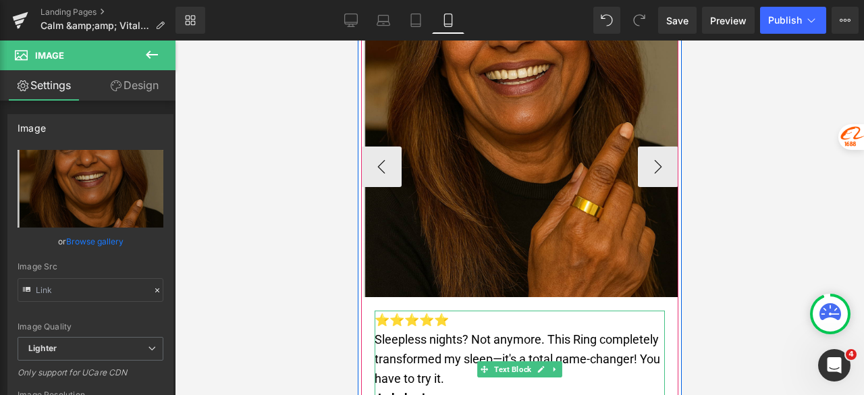
click at [433, 389] on p "- Lakshmi" at bounding box center [519, 399] width 290 height 20
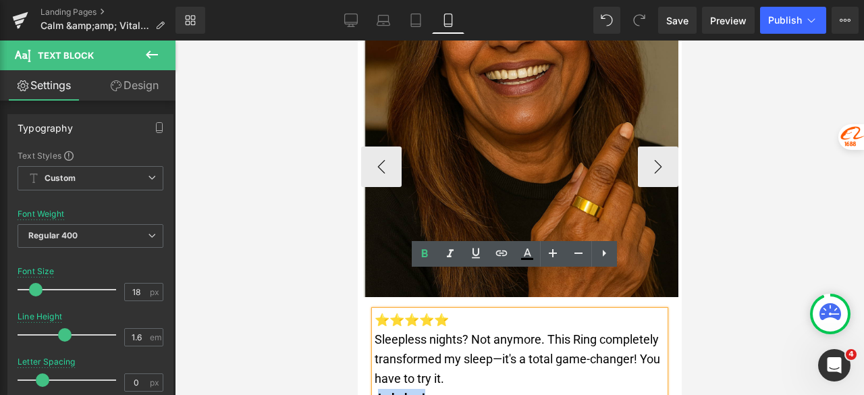
drag, startPoint x: 435, startPoint y: 357, endPoint x: 379, endPoint y: 356, distance: 56.1
click at [379, 389] on p "- Lakshmi" at bounding box center [519, 399] width 290 height 20
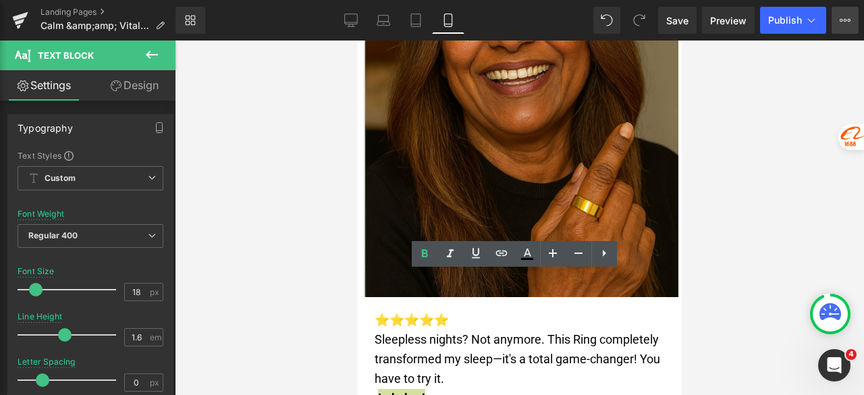
click at [849, 16] on icon at bounding box center [845, 20] width 11 height 11
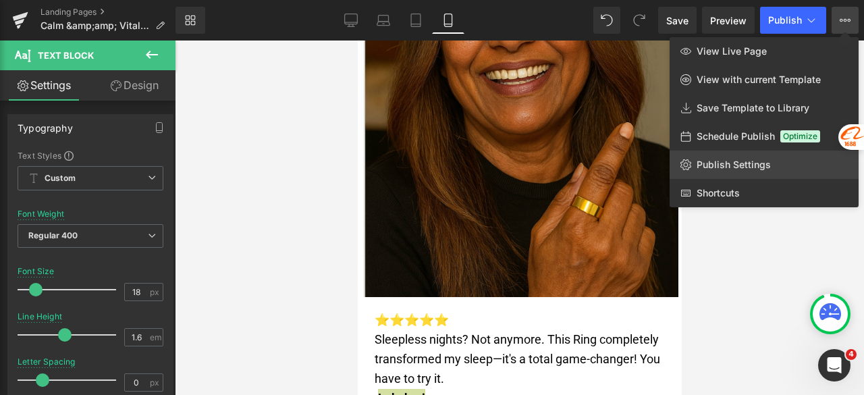
click at [755, 169] on span "Publish Settings" at bounding box center [734, 165] width 74 height 12
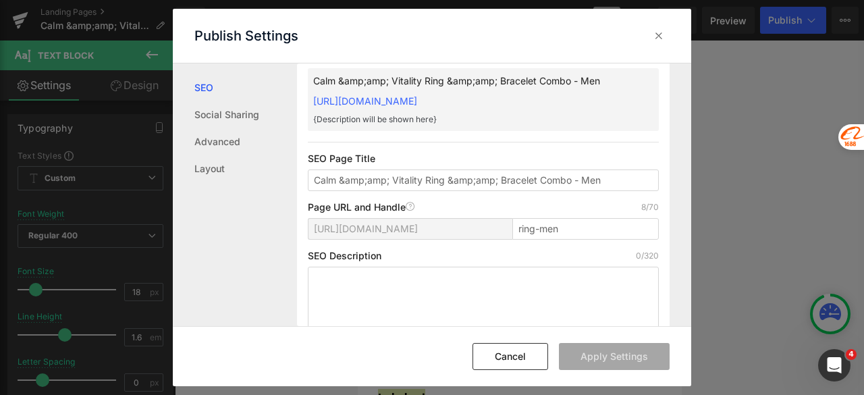
scroll to position [68, 0]
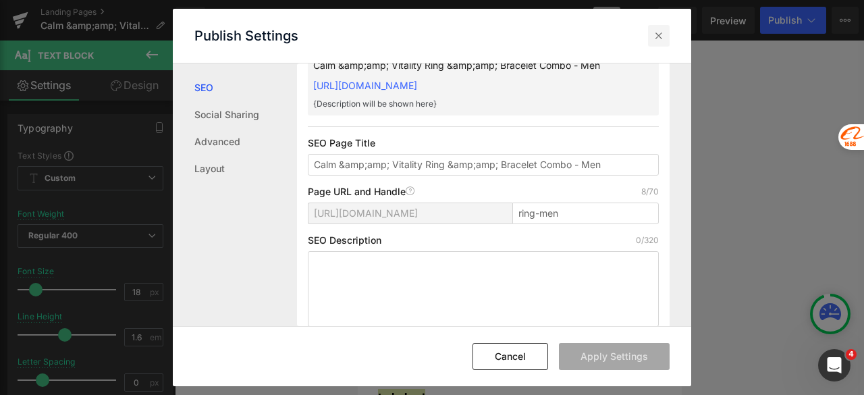
click at [656, 28] on div at bounding box center [659, 36] width 22 height 22
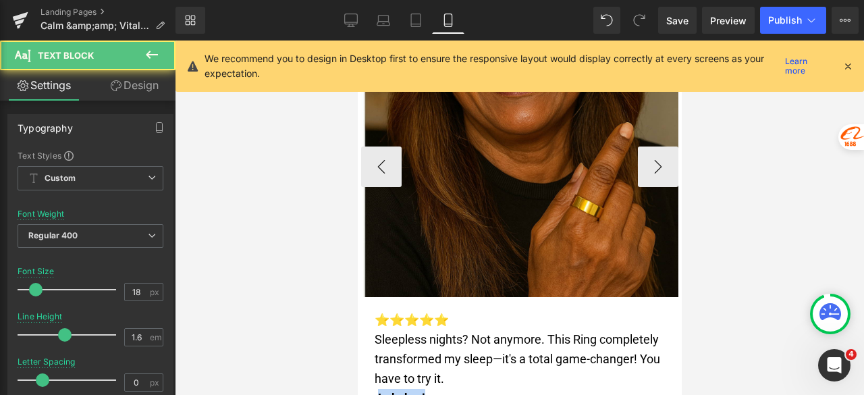
click at [436, 389] on p "- Lakshmi" at bounding box center [519, 399] width 290 height 20
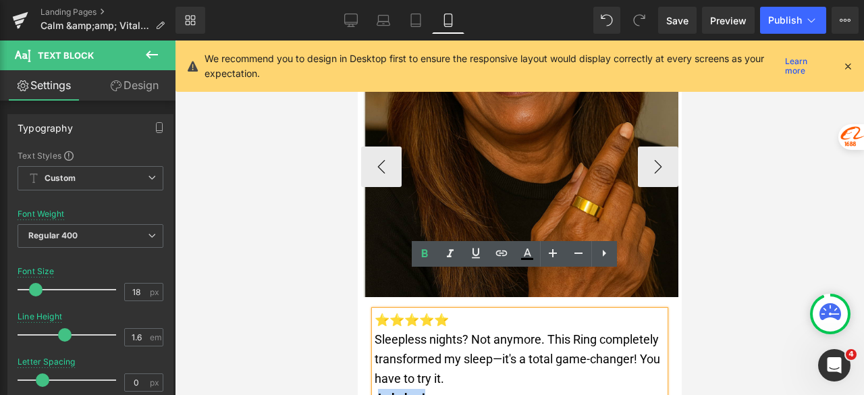
drag, startPoint x: 436, startPoint y: 362, endPoint x: 377, endPoint y: 361, distance: 59.4
click at [377, 389] on p "- Lakshmi" at bounding box center [519, 399] width 290 height 20
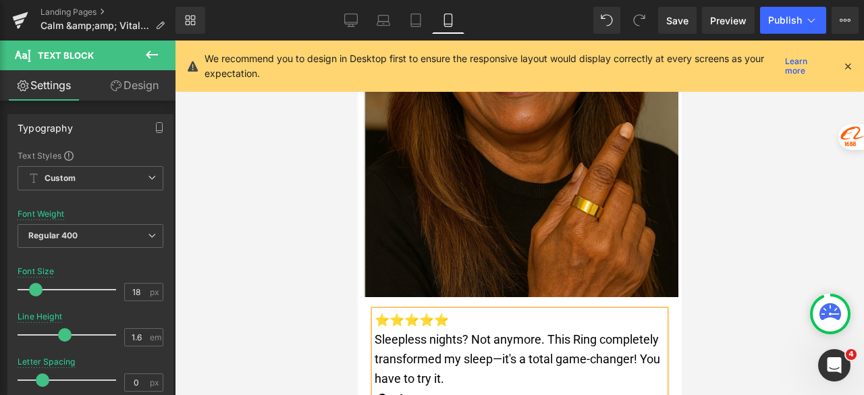
click at [728, 267] on div at bounding box center [519, 218] width 689 height 354
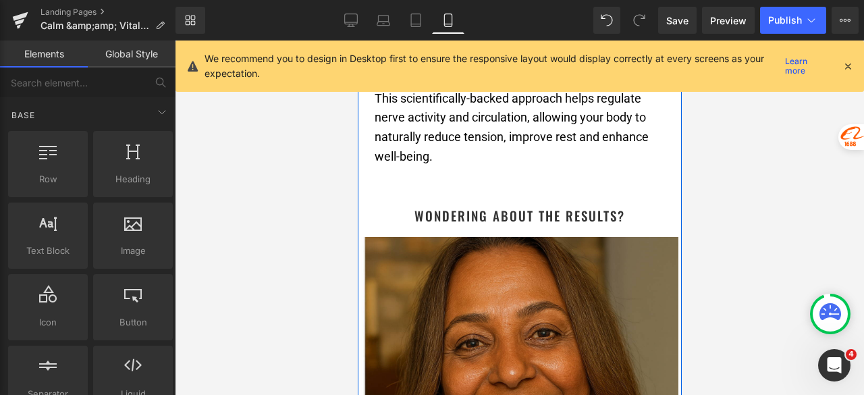
scroll to position [7684, 0]
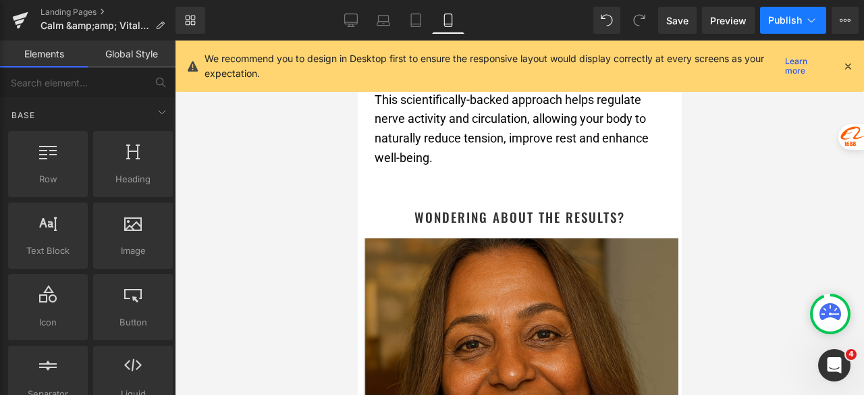
click at [776, 20] on span "Publish" at bounding box center [785, 20] width 34 height 11
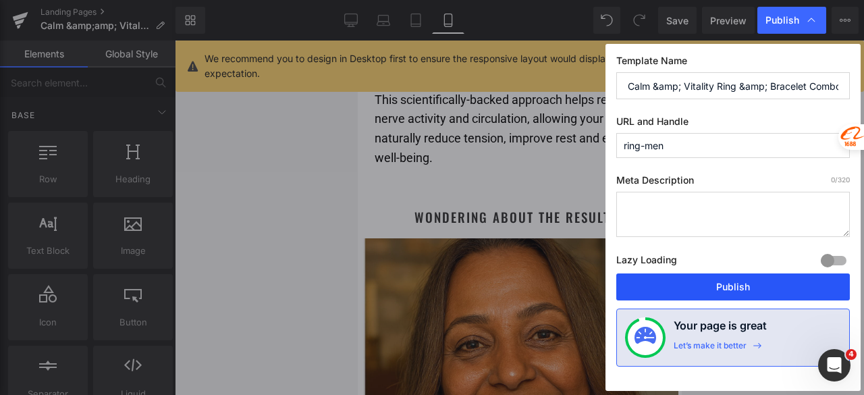
click at [737, 283] on button "Publish" at bounding box center [733, 286] width 234 height 27
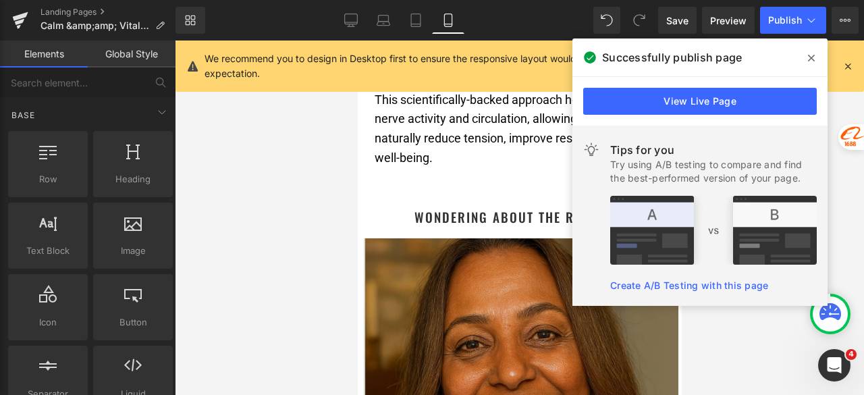
click at [812, 59] on icon at bounding box center [811, 58] width 7 height 7
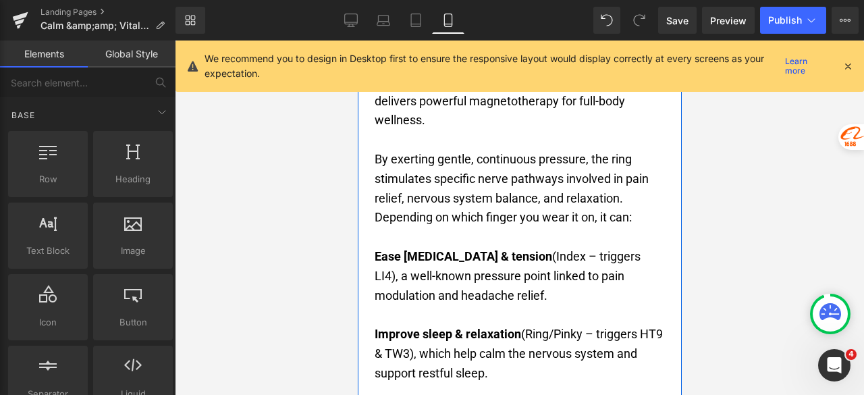
scroll to position [7279, 0]
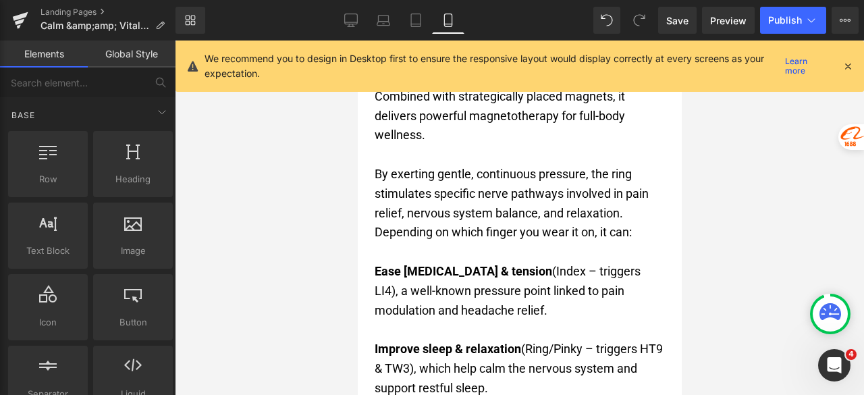
click at [852, 64] on icon at bounding box center [848, 66] width 12 height 12
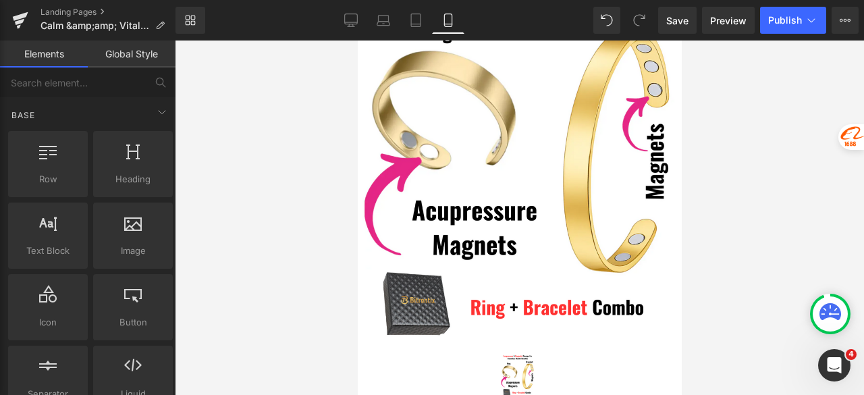
scroll to position [0, 0]
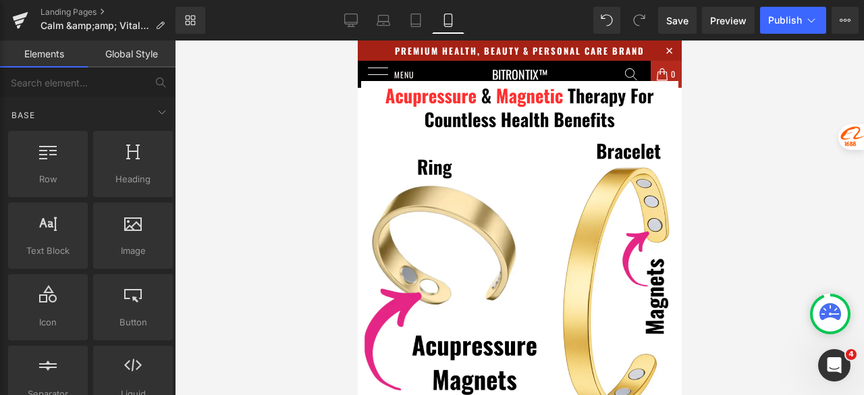
drag, startPoint x: 678, startPoint y: 286, endPoint x: 1046, endPoint y: 87, distance: 418.1
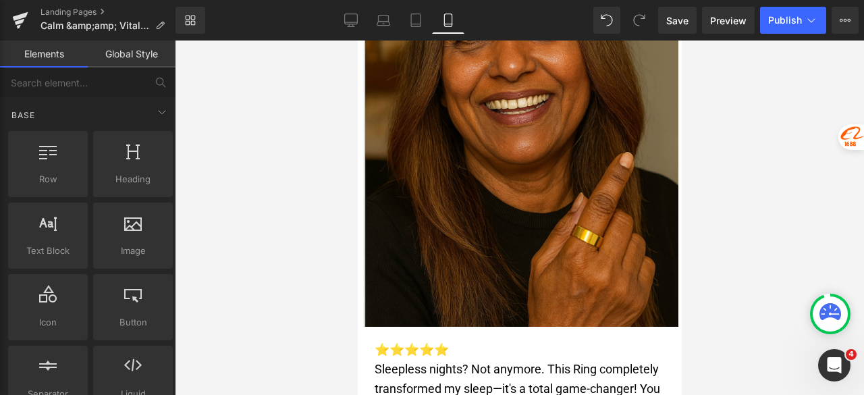
scroll to position [8020, 0]
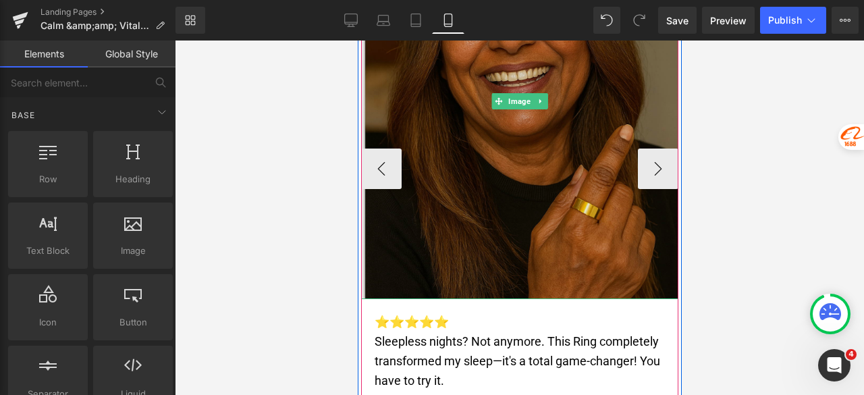
click at [491, 163] on img at bounding box center [519, 101] width 317 height 397
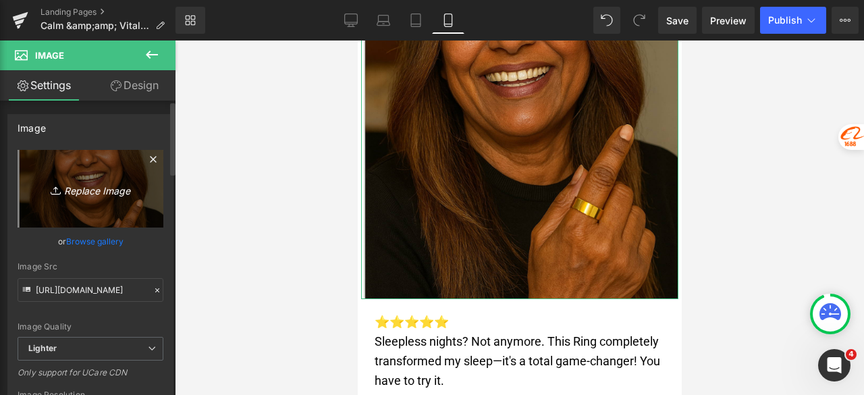
click at [82, 195] on icon "Replace Image" at bounding box center [90, 188] width 108 height 17
type input "C:\fakepath\Untitled design (30).png"
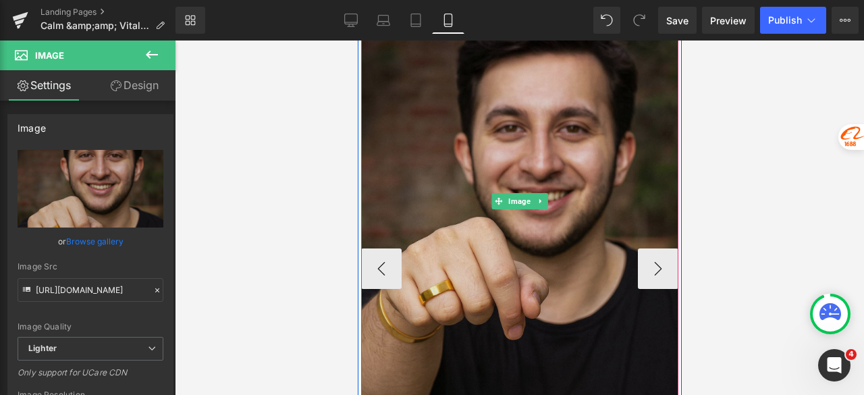
scroll to position [7952, 0]
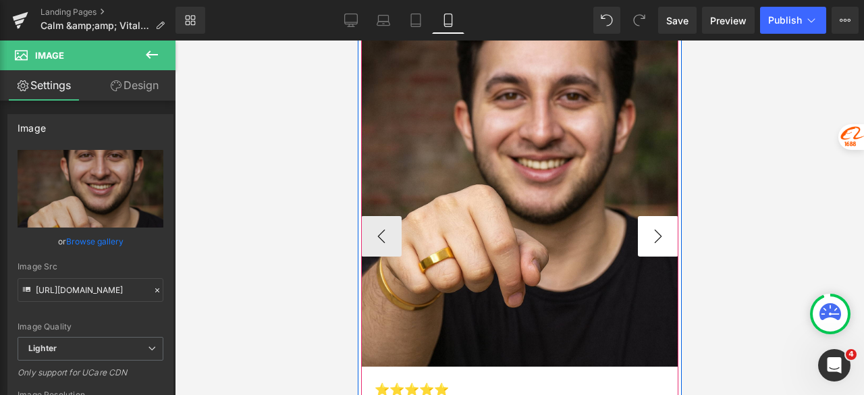
click at [651, 216] on button "›" at bounding box center [657, 236] width 41 height 41
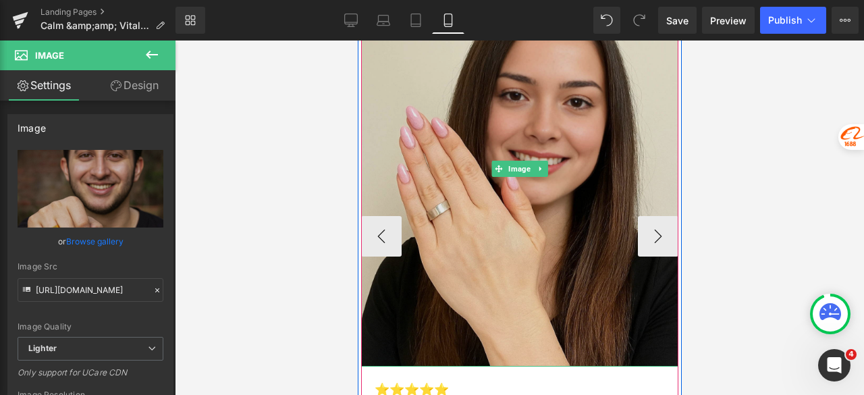
scroll to position [7885, 0]
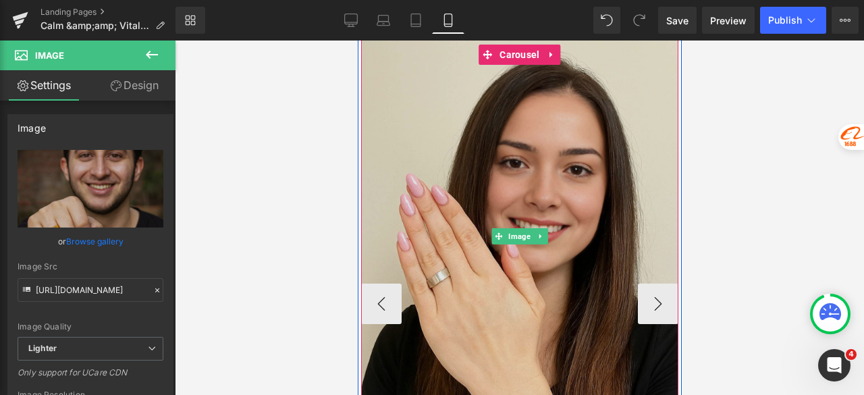
click at [471, 165] on img at bounding box center [519, 236] width 317 height 397
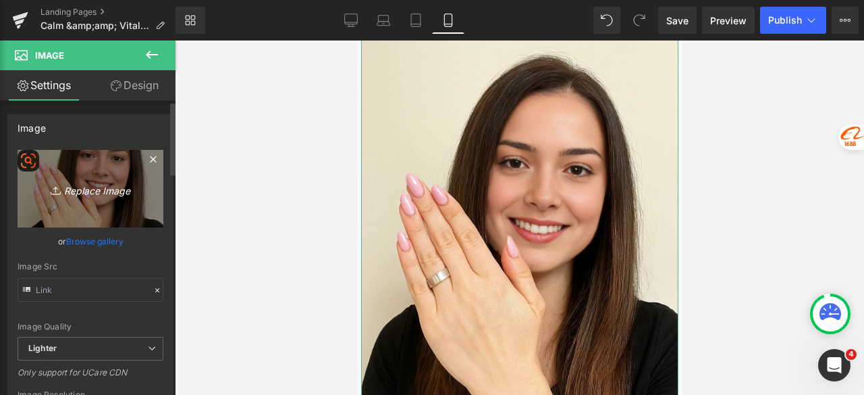
click at [77, 208] on link "Replace Image" at bounding box center [91, 189] width 146 height 78
click at [90, 199] on link "Replace Image" at bounding box center [91, 189] width 146 height 78
type input "C:\fakepath\Untitled design (31).png"
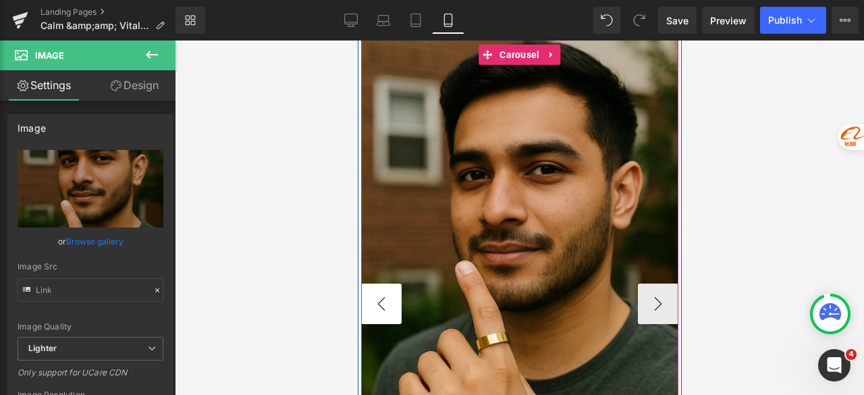
click at [379, 284] on button "‹" at bounding box center [381, 304] width 41 height 41
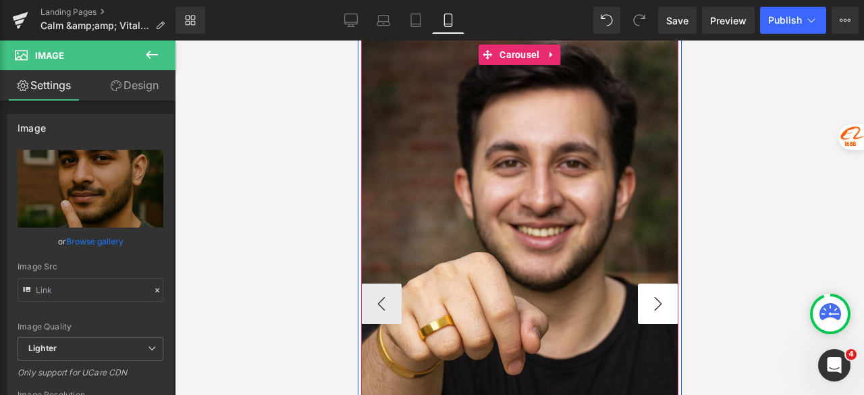
click at [659, 284] on button "›" at bounding box center [657, 304] width 41 height 41
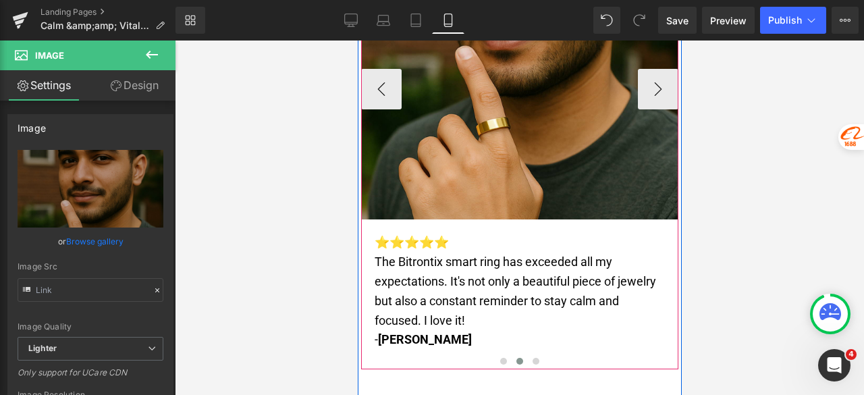
scroll to position [8155, 0]
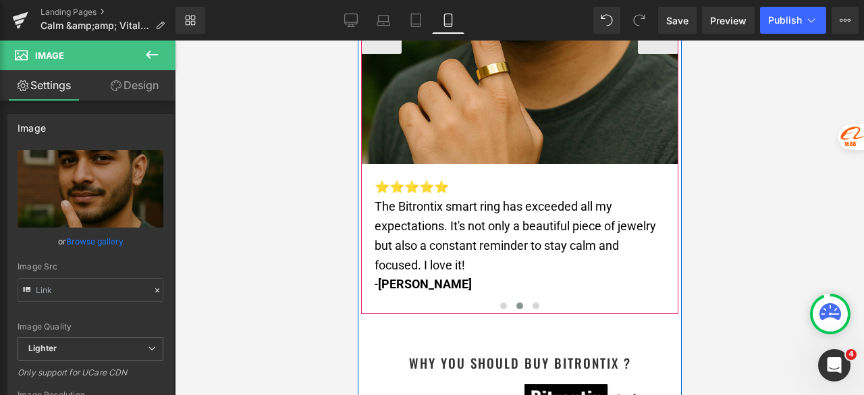
click at [415, 275] on p "- Anita" at bounding box center [519, 285] width 290 height 20
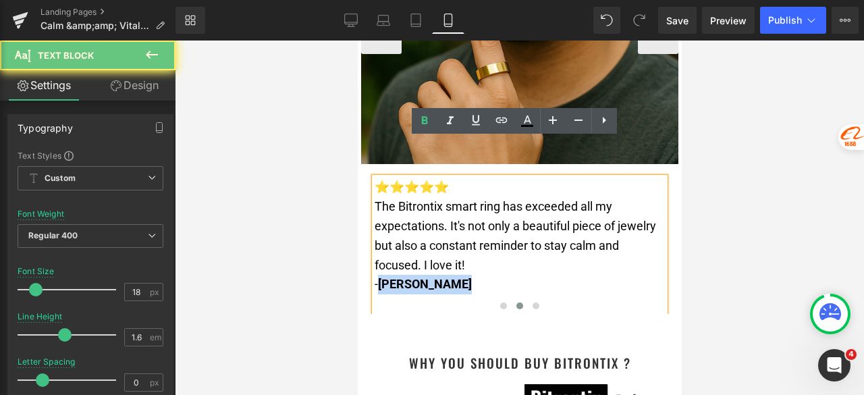
drag, startPoint x: 415, startPoint y: 248, endPoint x: 384, endPoint y: 248, distance: 31.1
click at [384, 275] on p "- Anita" at bounding box center [519, 285] width 290 height 20
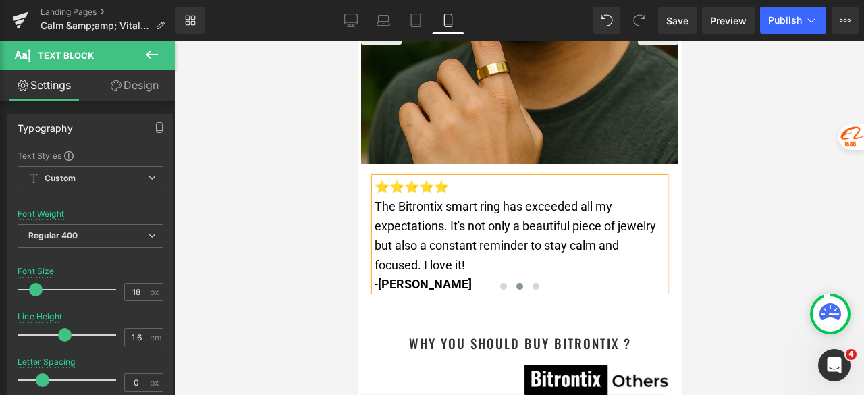
click at [742, 210] on div at bounding box center [519, 218] width 689 height 354
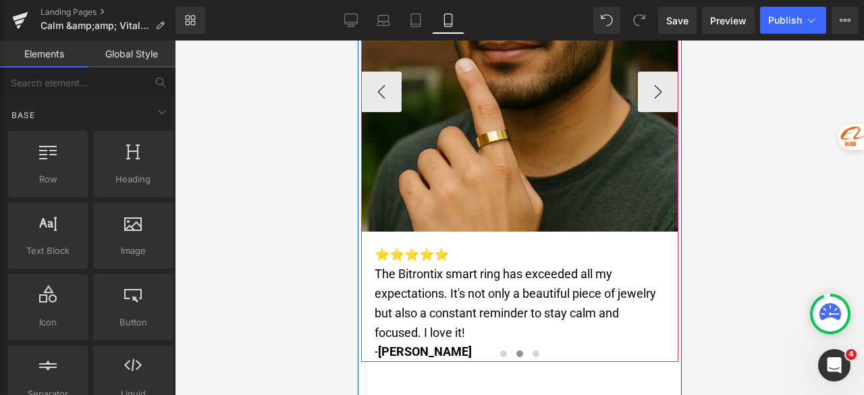
scroll to position [8020, 0]
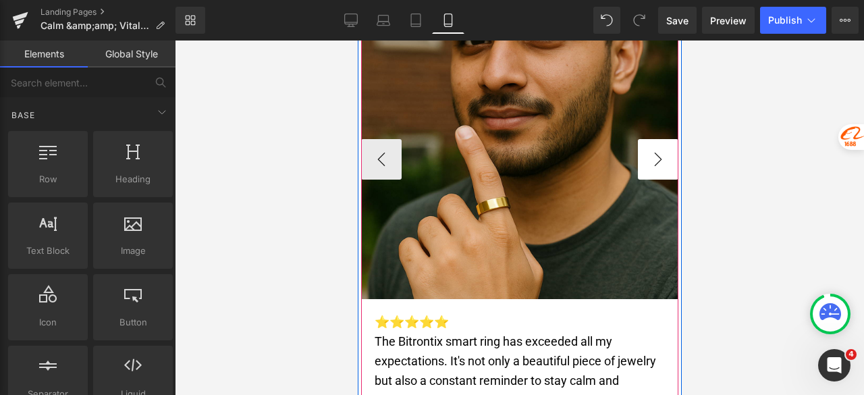
click at [646, 139] on button "›" at bounding box center [657, 159] width 41 height 41
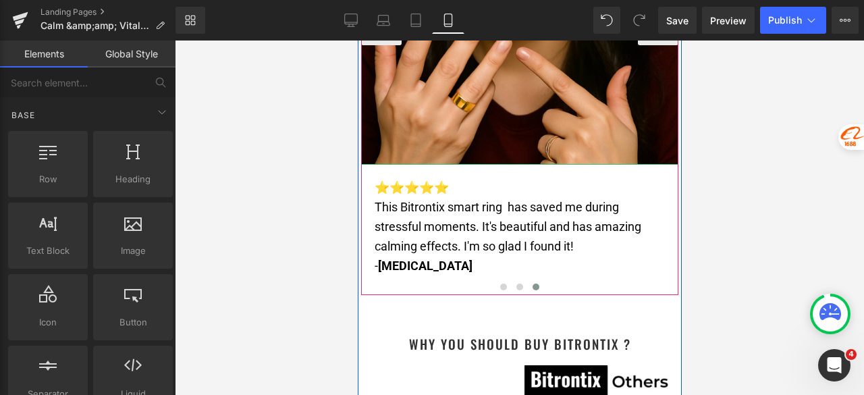
scroll to position [8155, 0]
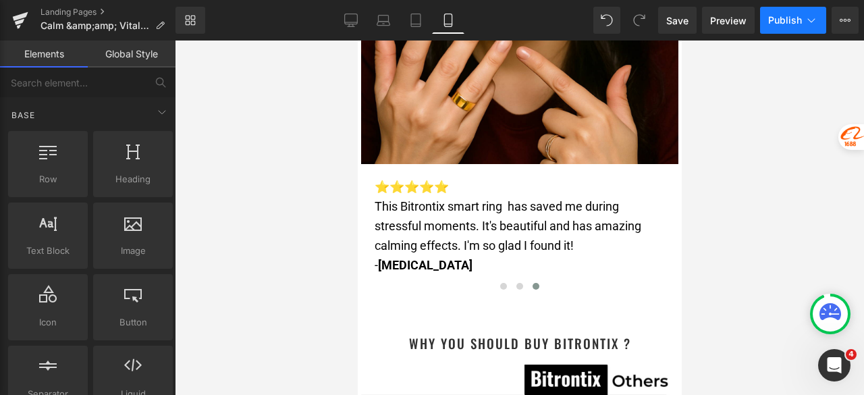
click at [777, 16] on span "Publish" at bounding box center [785, 20] width 34 height 11
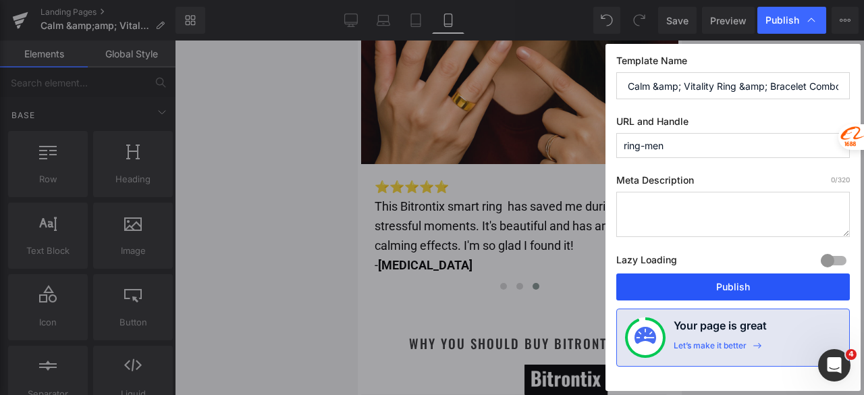
click at [728, 292] on button "Publish" at bounding box center [733, 286] width 234 height 27
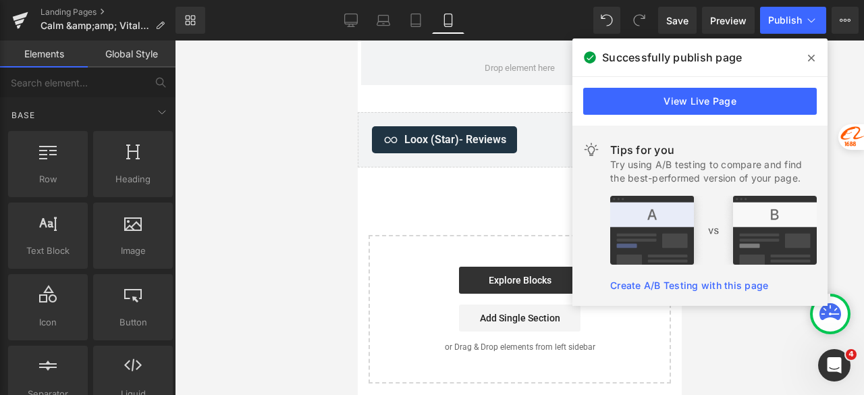
scroll to position [7412, 0]
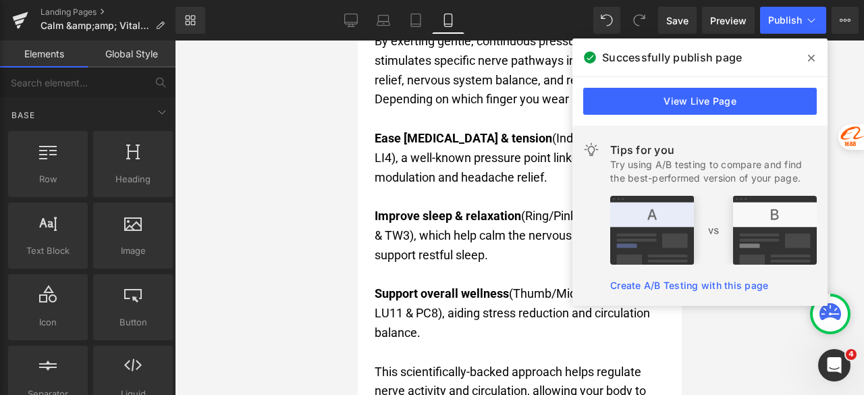
click at [809, 58] on icon at bounding box center [811, 58] width 7 height 11
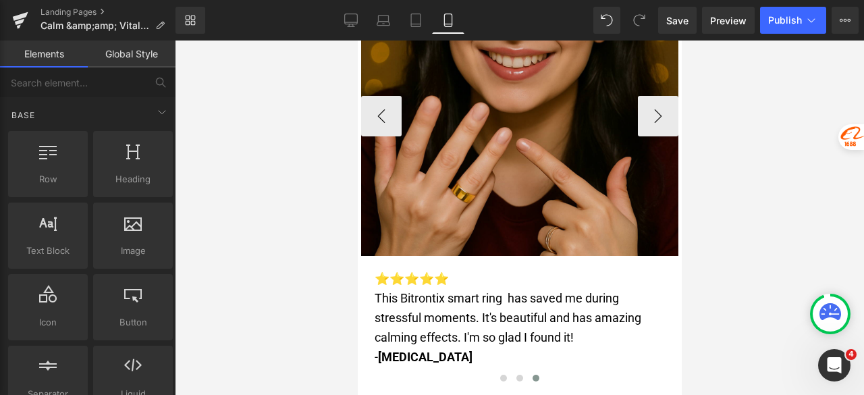
scroll to position [7885, 0]
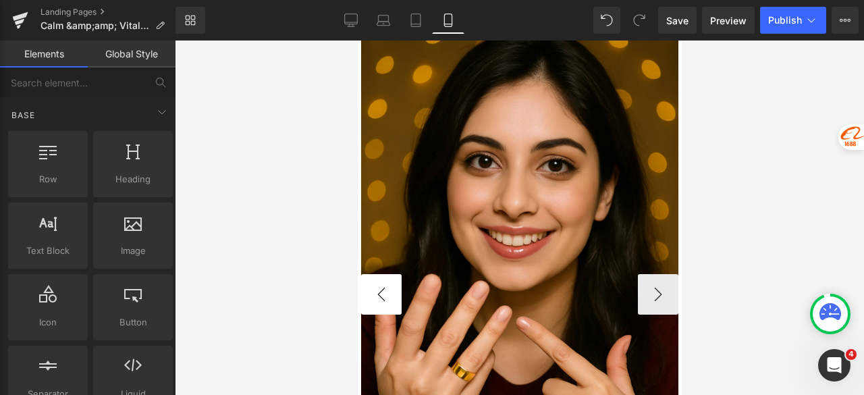
click at [385, 274] on button "‹" at bounding box center [381, 294] width 41 height 41
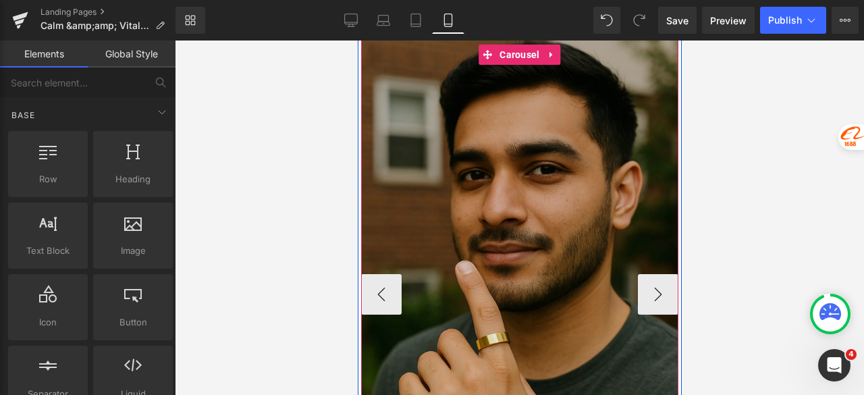
click at [640, 274] on button "›" at bounding box center [657, 294] width 41 height 41
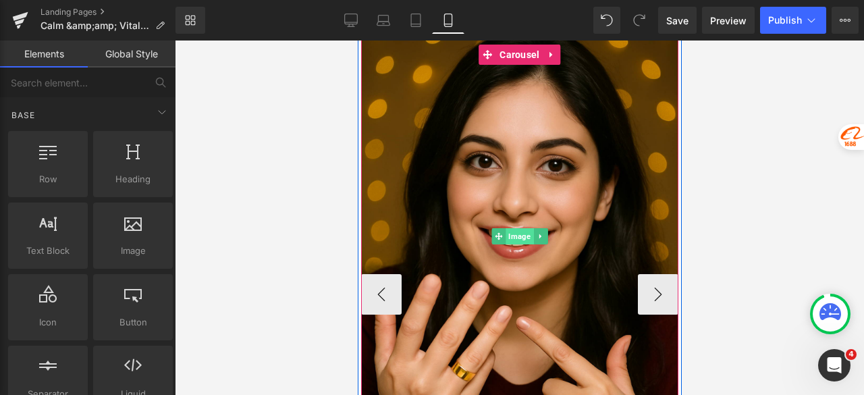
click at [527, 228] on span "Image" at bounding box center [519, 236] width 28 height 16
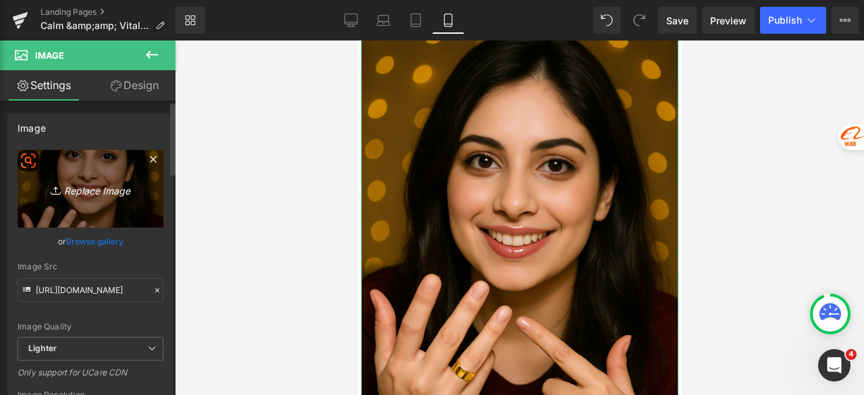
click at [68, 205] on link "Replace Image" at bounding box center [91, 189] width 146 height 78
type input "C:\fakepath\Untitled design (32).png"
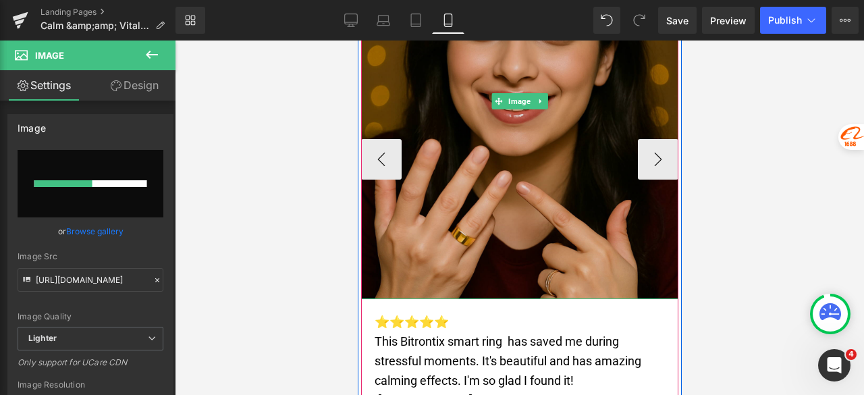
scroll to position [8087, 0]
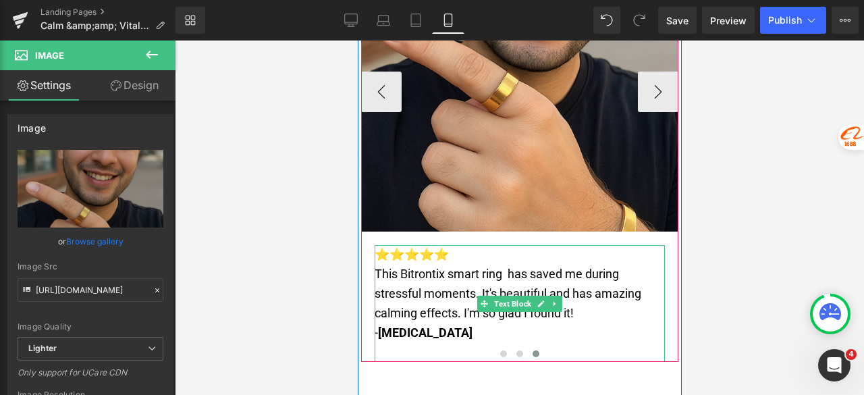
click at [421, 323] on p "- Nikita" at bounding box center [519, 333] width 290 height 20
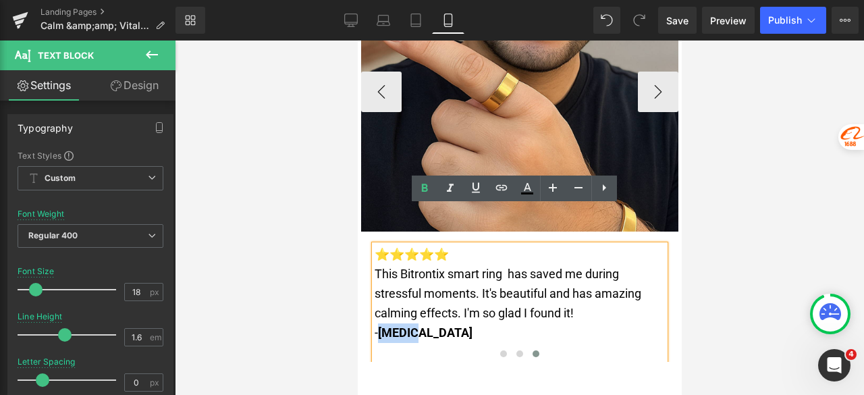
drag, startPoint x: 421, startPoint y: 295, endPoint x: 380, endPoint y: 295, distance: 40.5
click at [380, 323] on p "- Nikita" at bounding box center [519, 333] width 290 height 20
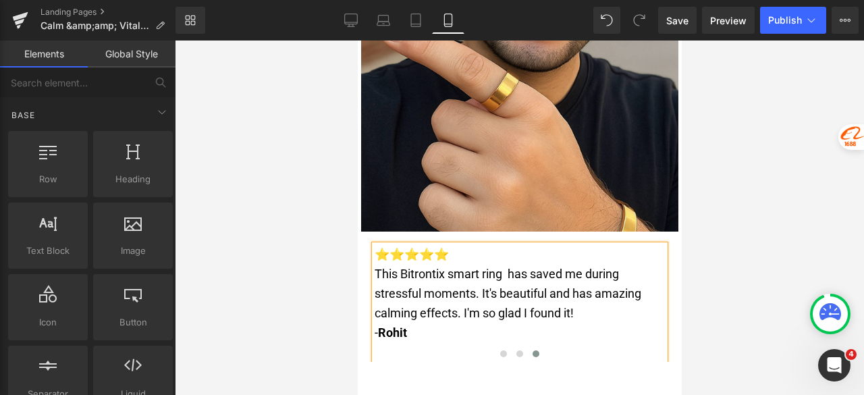
click at [753, 228] on div at bounding box center [519, 218] width 689 height 354
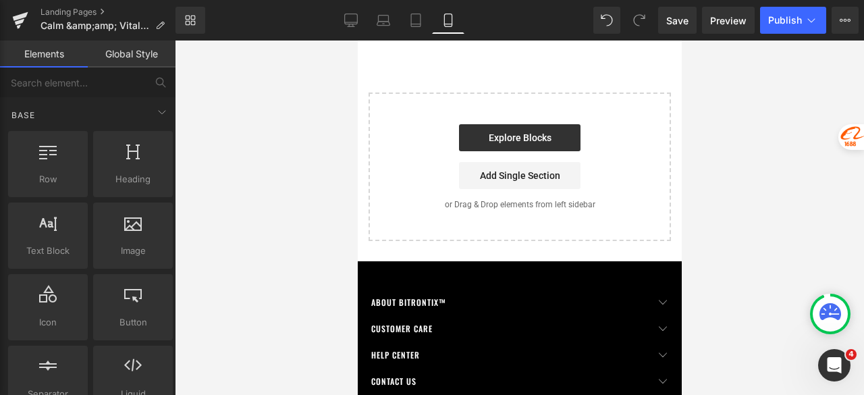
scroll to position [9555, 0]
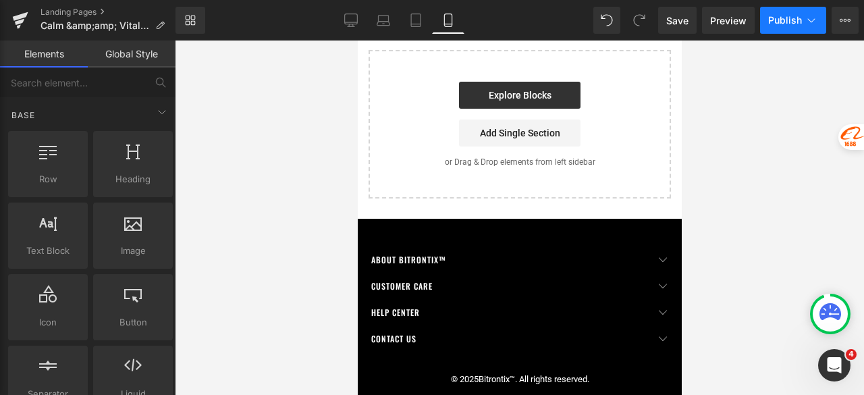
click at [787, 26] on button "Publish" at bounding box center [793, 20] width 66 height 27
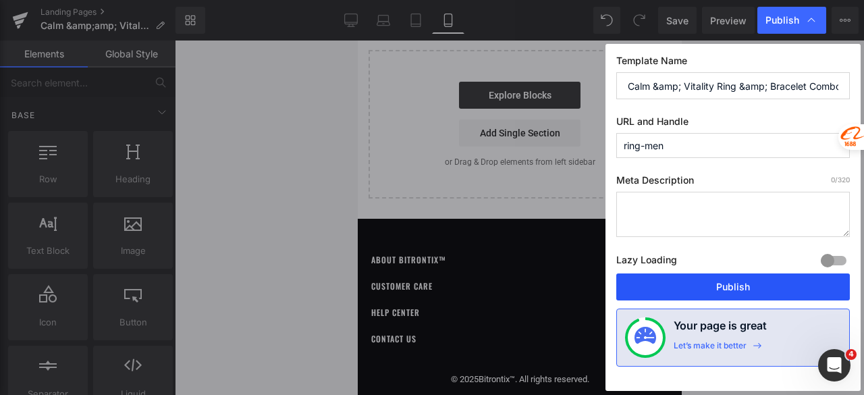
click at [677, 284] on button "Publish" at bounding box center [733, 286] width 234 height 27
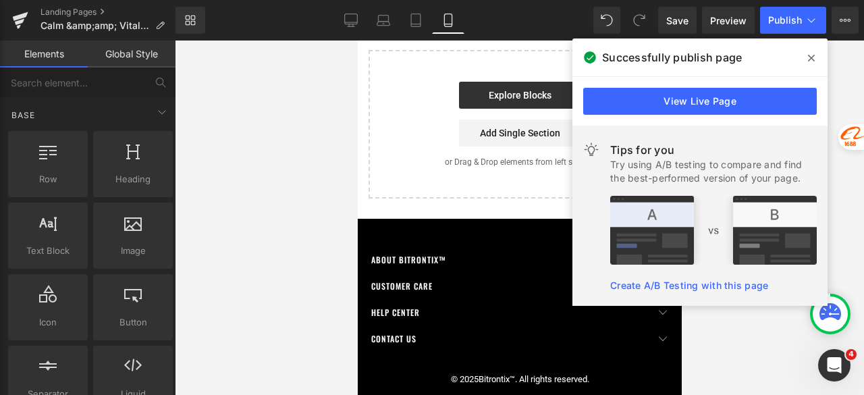
scroll to position [9285, 0]
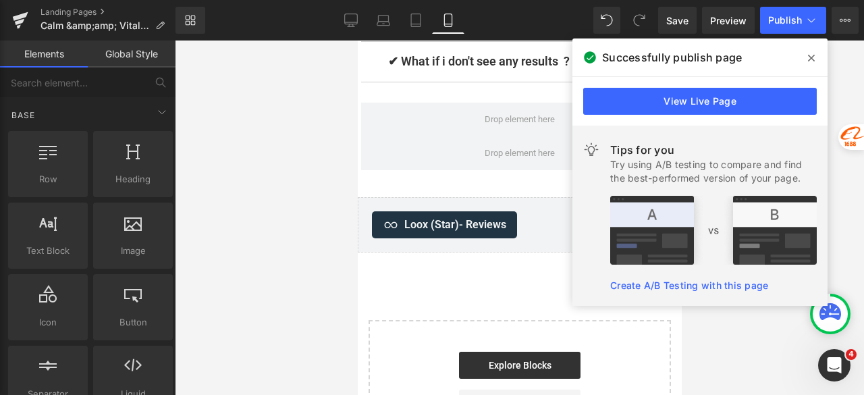
click at [809, 55] on icon at bounding box center [811, 58] width 7 height 11
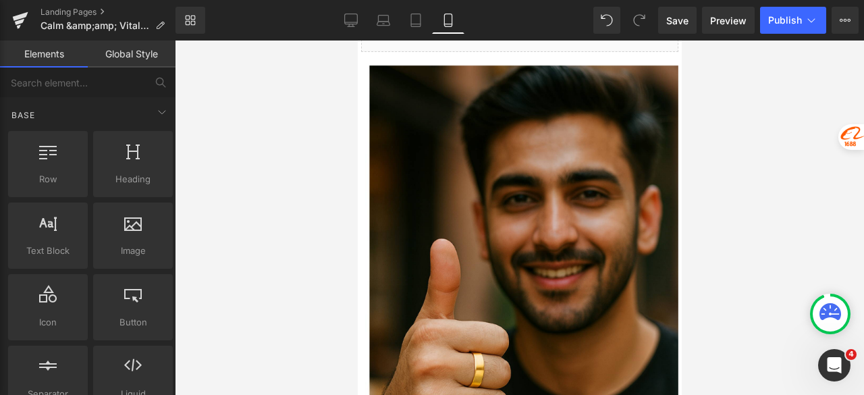
scroll to position [4424, 0]
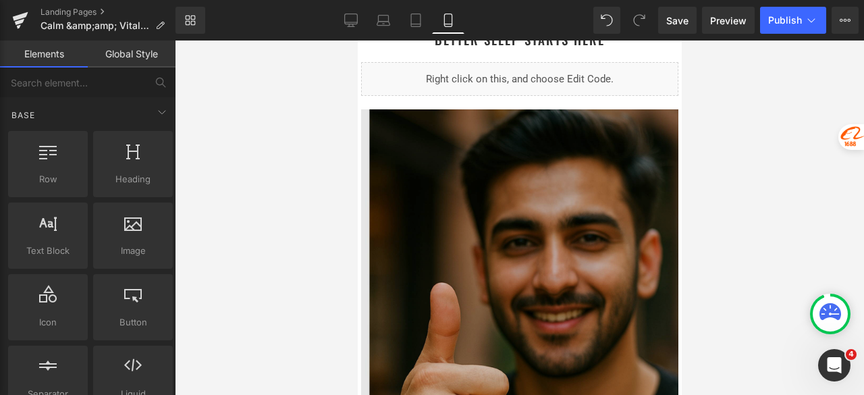
click at [564, 186] on img at bounding box center [519, 307] width 317 height 397
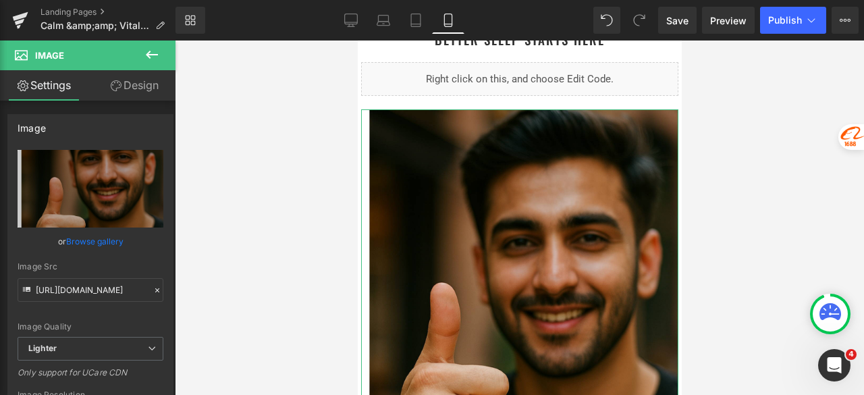
click at [130, 84] on link "Design" at bounding box center [134, 85] width 88 height 30
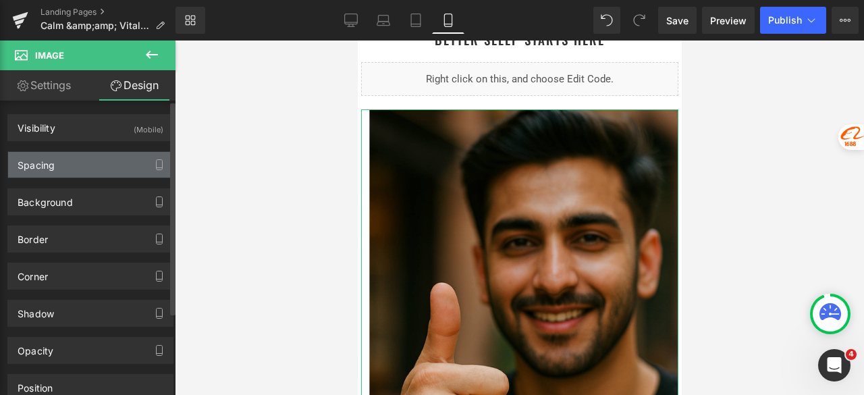
click at [91, 167] on div "Spacing" at bounding box center [90, 165] width 165 height 26
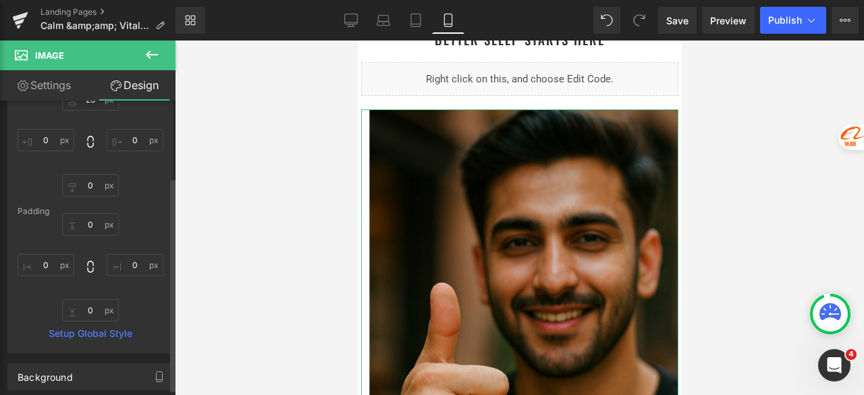
scroll to position [135, 0]
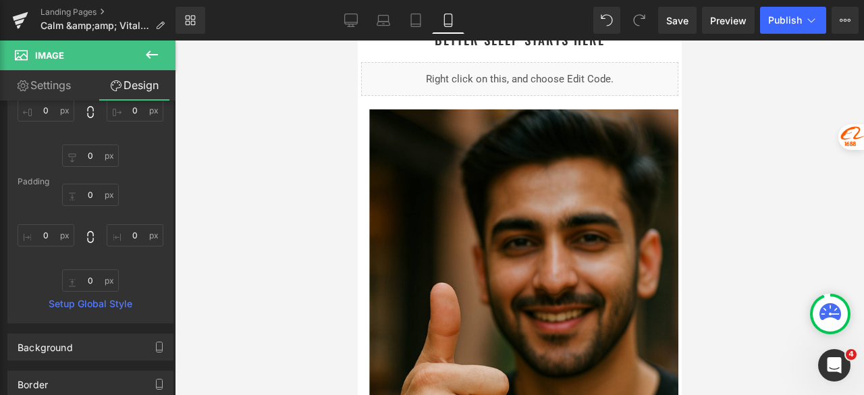
click at [228, 179] on div at bounding box center [519, 218] width 689 height 354
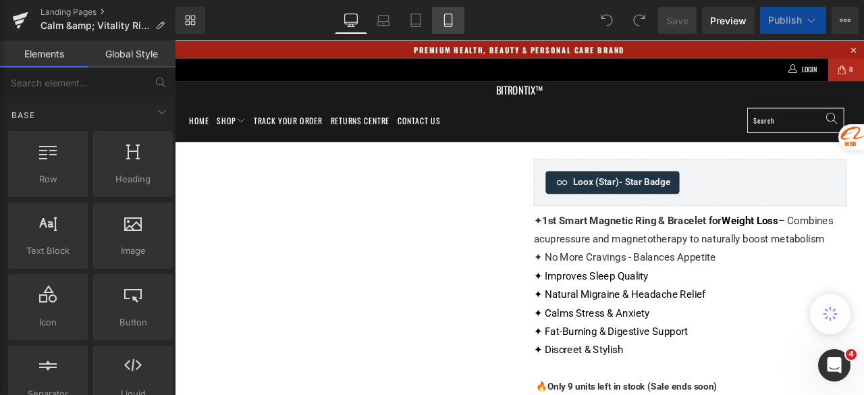
click at [454, 21] on icon at bounding box center [449, 21] width 14 height 14
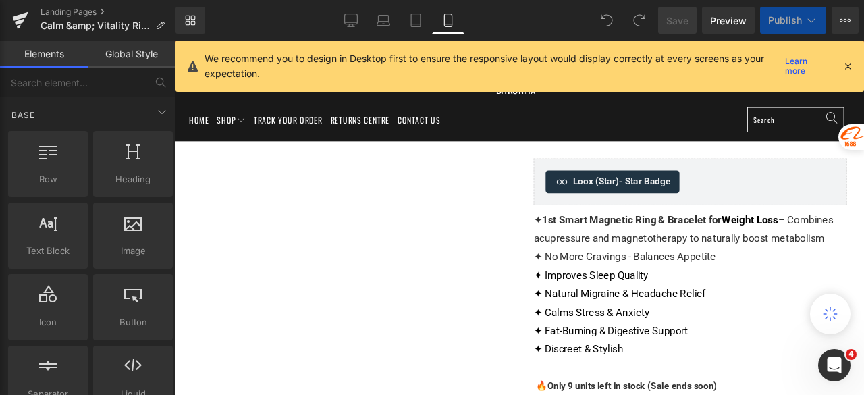
click at [448, 24] on icon at bounding box center [449, 21] width 14 height 14
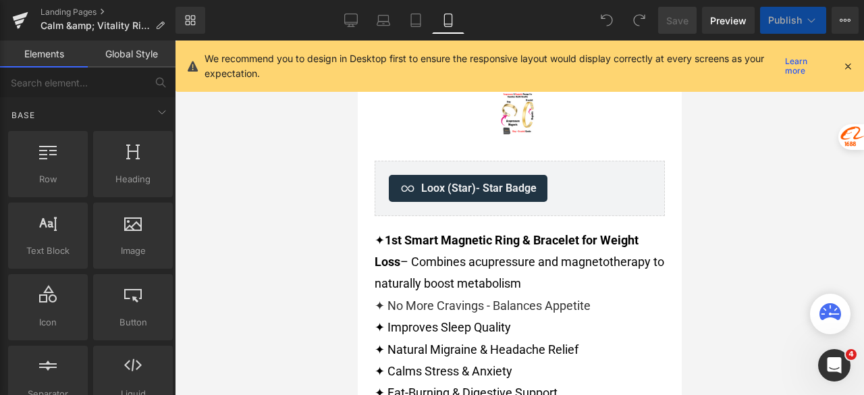
click at [849, 65] on icon at bounding box center [848, 66] width 12 height 12
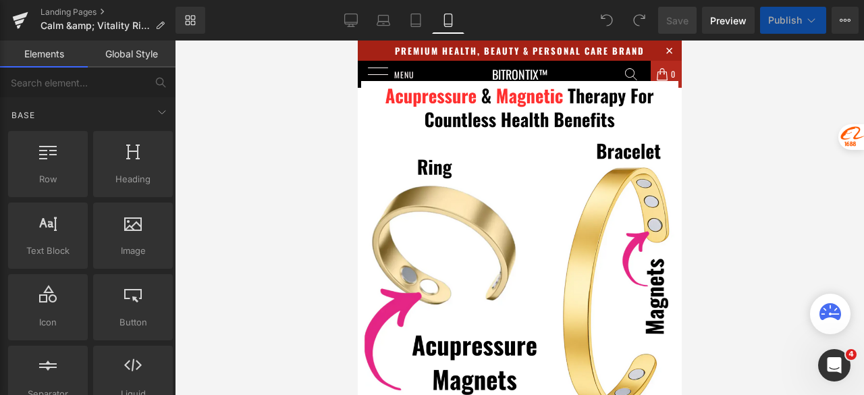
click at [845, 64] on div at bounding box center [519, 218] width 689 height 354
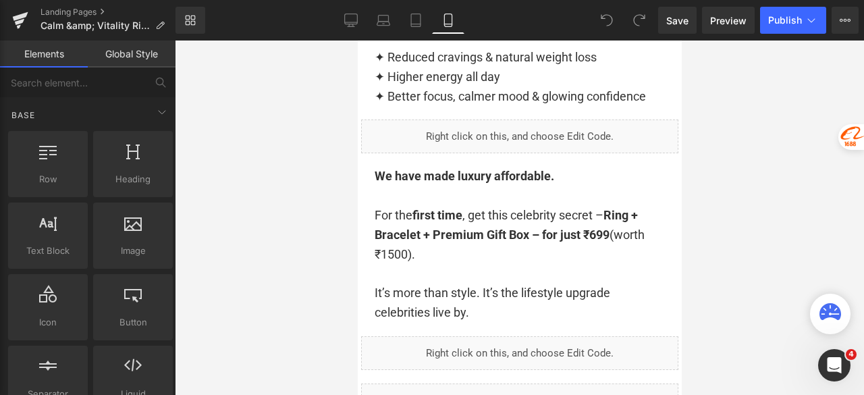
scroll to position [1418, 0]
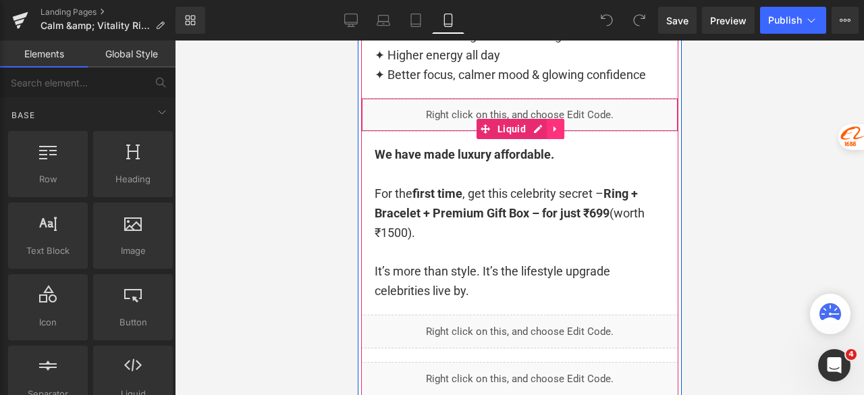
click at [551, 130] on icon at bounding box center [554, 129] width 9 height 10
click at [541, 130] on icon at bounding box center [545, 128] width 9 height 9
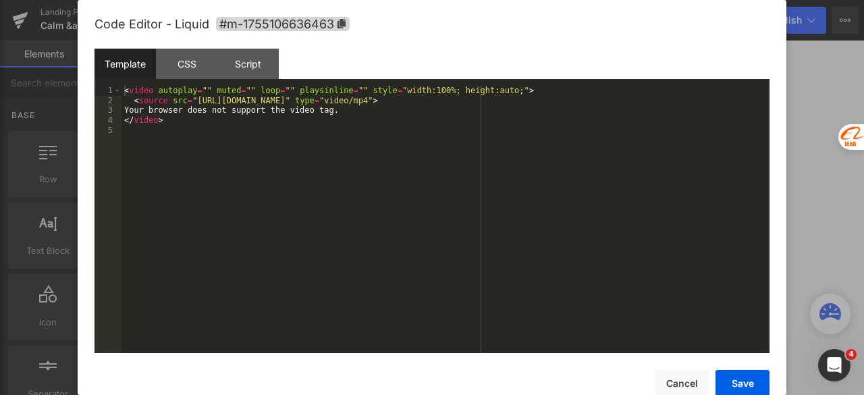
click at [503, 132] on div "Liquid" at bounding box center [519, 115] width 317 height 34
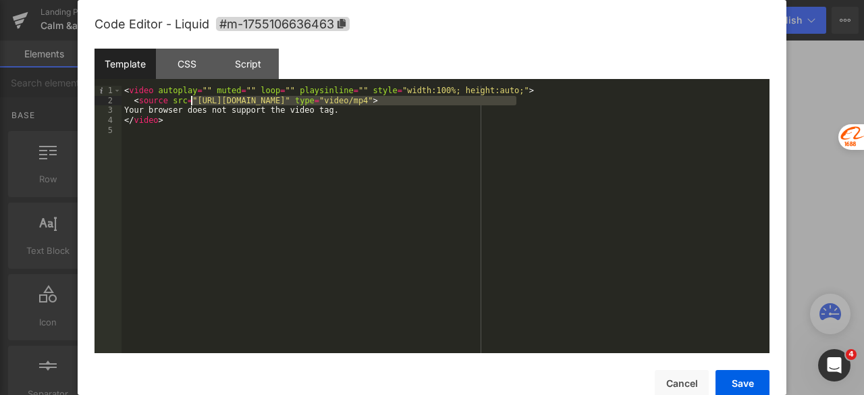
drag, startPoint x: 516, startPoint y: 99, endPoint x: 190, endPoint y: 105, distance: 326.1
click at [190, 105] on div "< video autoplay = "" muted = "" loop = "" playsinline = "" style = "width:100%…" at bounding box center [446, 229] width 648 height 287
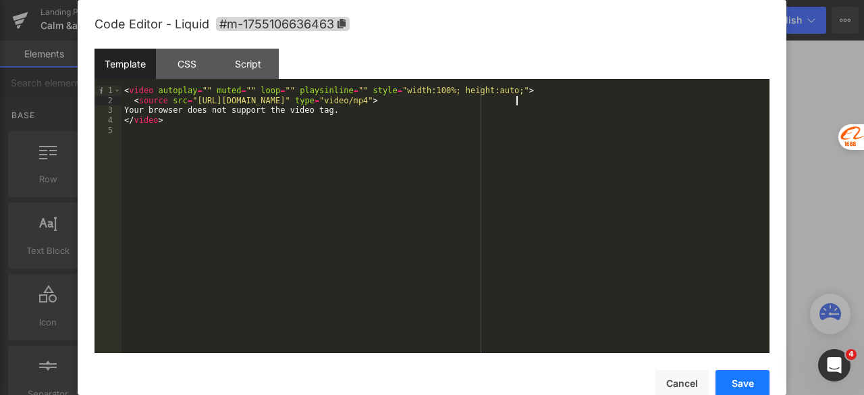
click at [752, 386] on button "Save" at bounding box center [743, 383] width 54 height 27
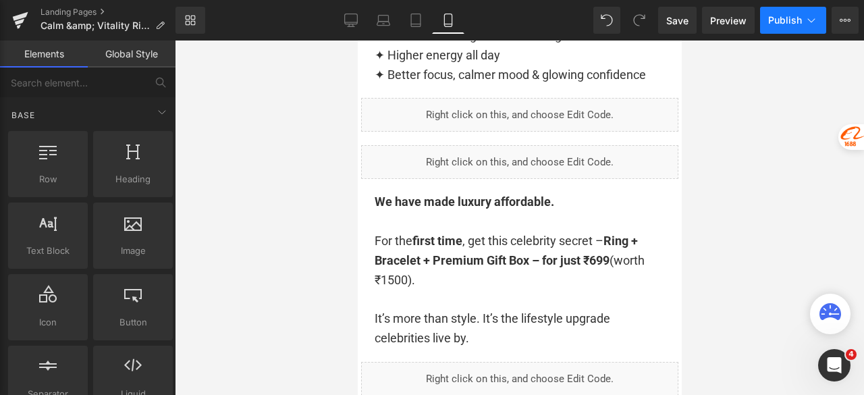
click at [786, 22] on span "Publish" at bounding box center [785, 20] width 34 height 11
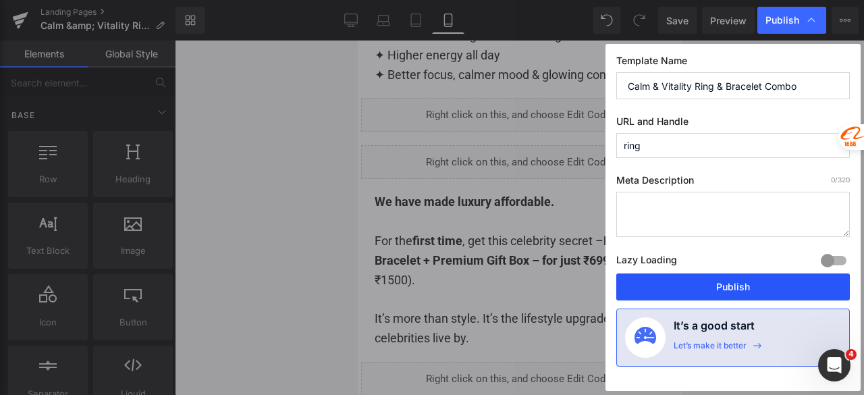
click at [739, 283] on button "Publish" at bounding box center [733, 286] width 234 height 27
